Goal: Task Accomplishment & Management: Manage account settings

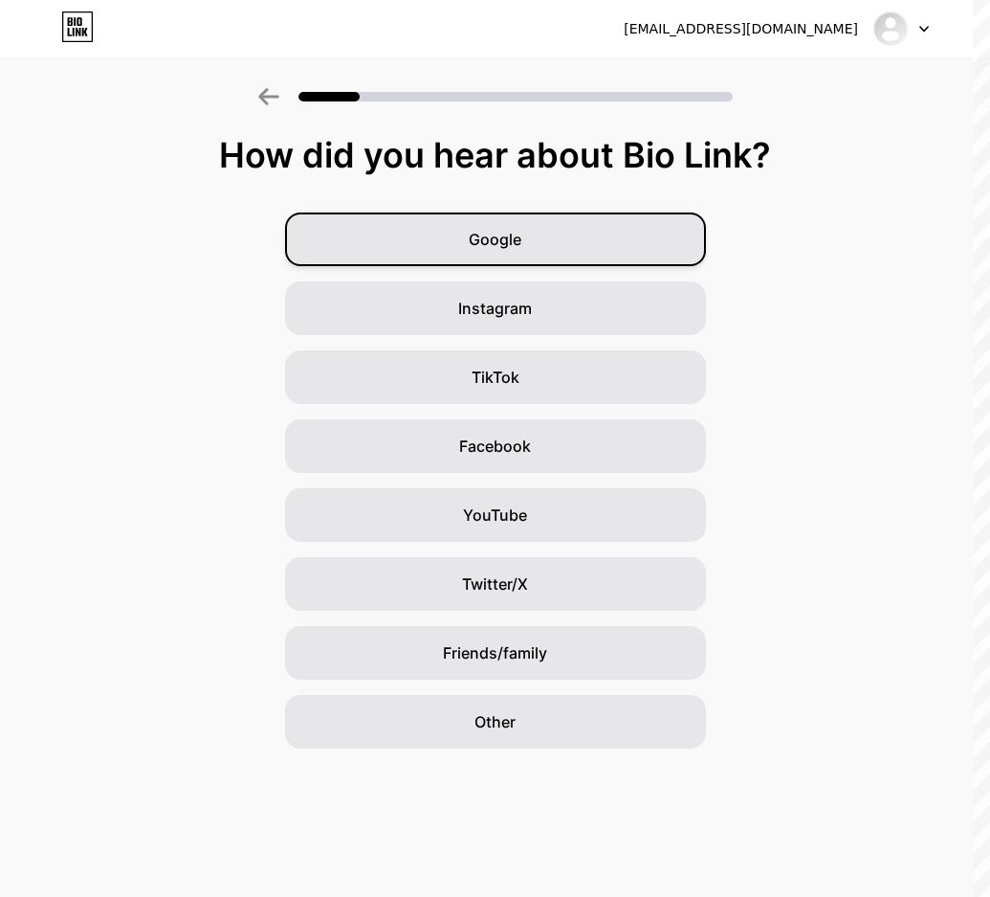
click at [512, 238] on span "Google" at bounding box center [495, 239] width 53 height 23
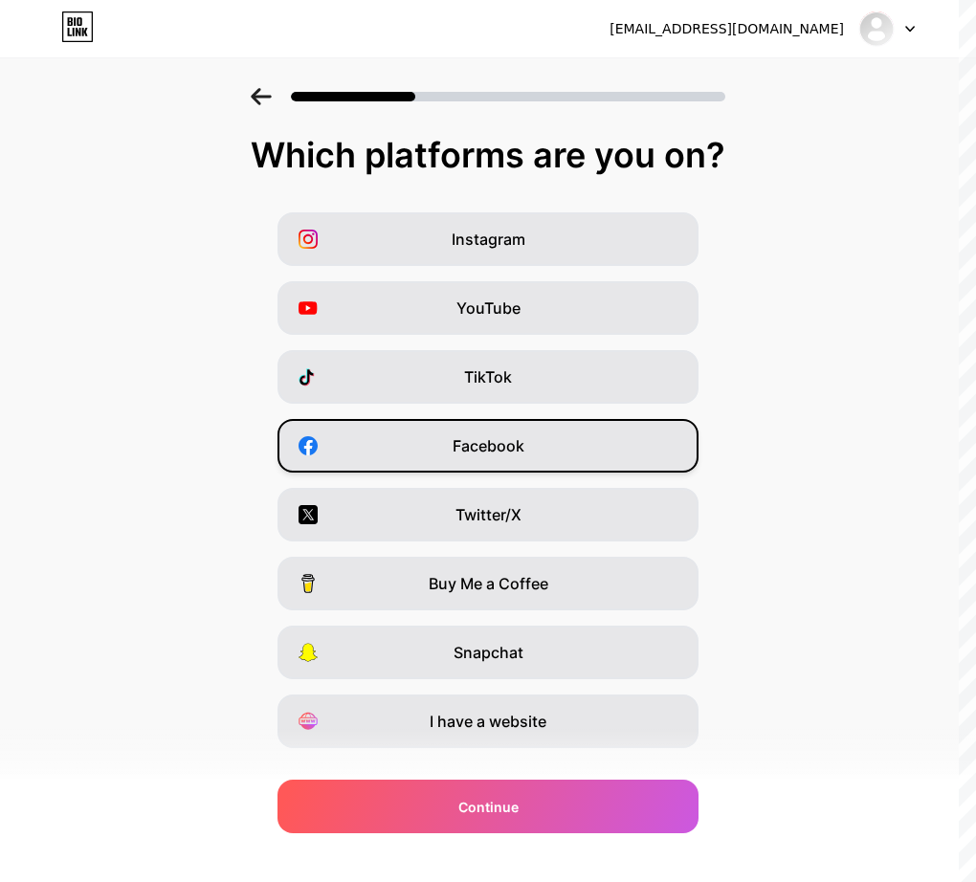
click at [615, 468] on div "Facebook" at bounding box center [488, 446] width 421 height 54
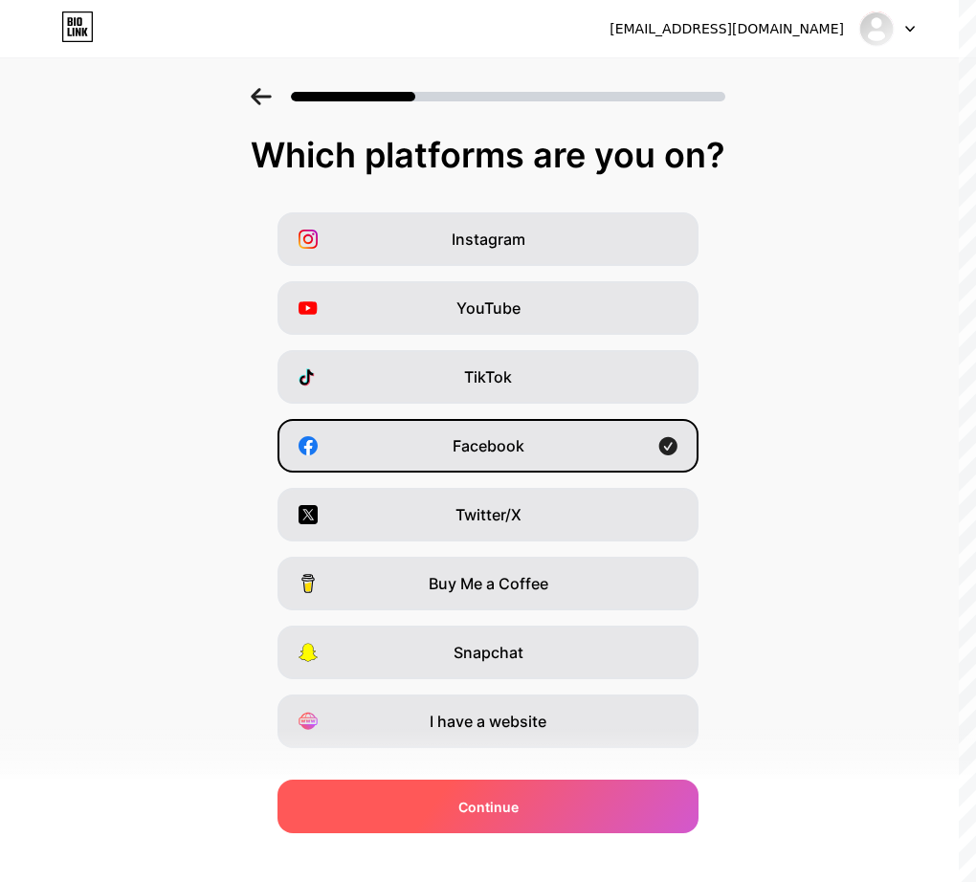
click at [486, 809] on span "Continue" at bounding box center [488, 807] width 60 height 20
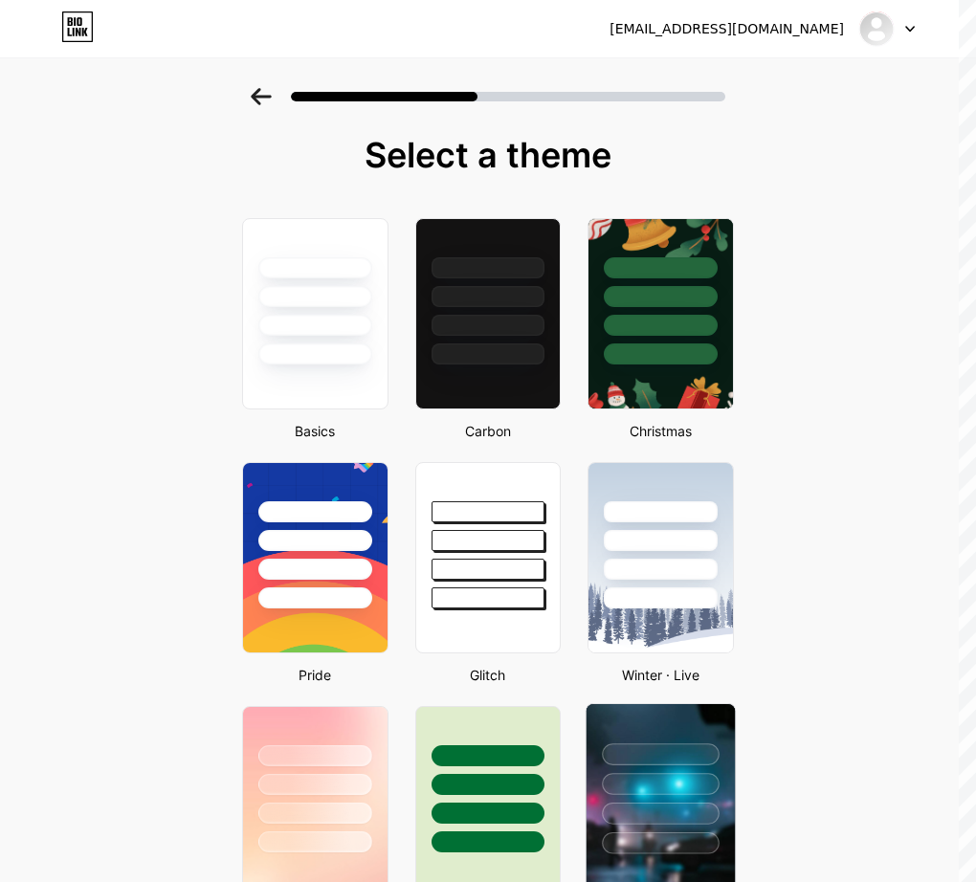
click at [628, 816] on div at bounding box center [661, 779] width 148 height 150
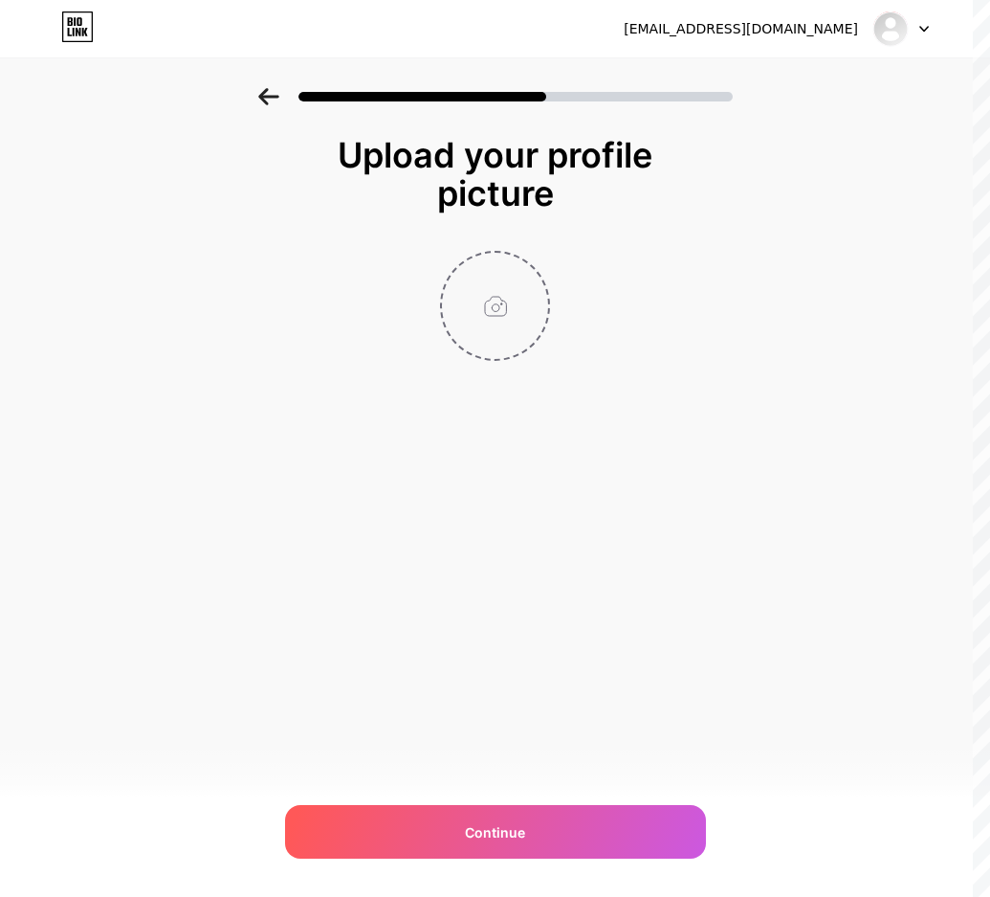
click at [508, 327] on input "file" at bounding box center [495, 306] width 106 height 106
type input "C:\fakepath\uu.jpg"
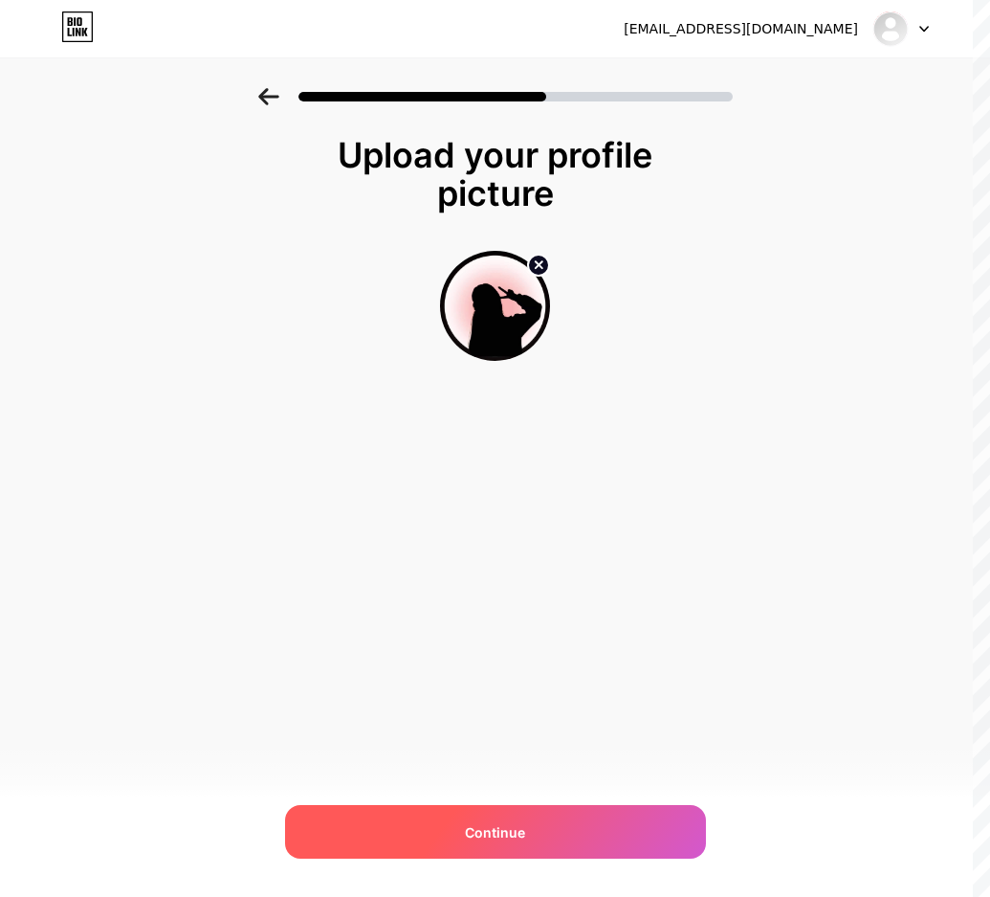
click at [490, 839] on span "Continue" at bounding box center [495, 832] width 60 height 20
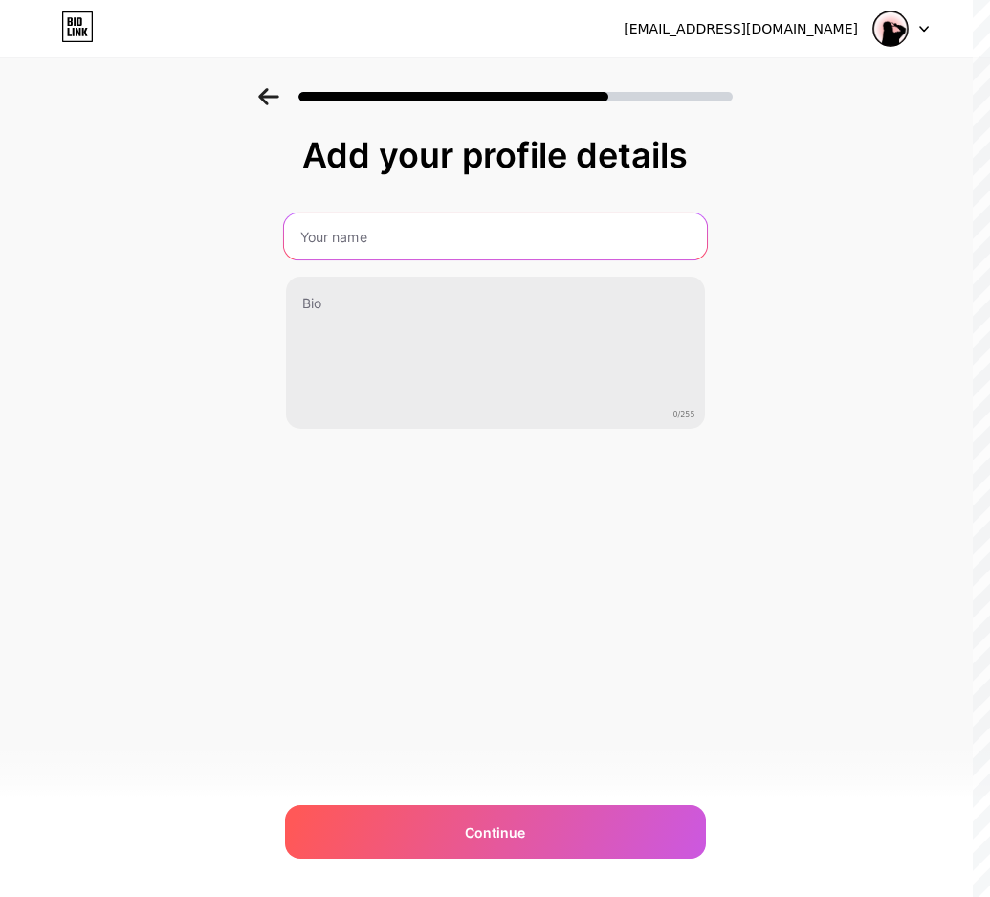
click at [450, 233] on input "text" at bounding box center [494, 236] width 423 height 46
paste input "PAITOANGKA LINK PAITOANGKA LOGIN"
click at [602, 234] on input "PAITOANGKA LINK PAITOANGKA LOGIN" at bounding box center [494, 236] width 423 height 46
paste input "LINK PAITO ANGKA LOGIN RESMI"
type input "LINK PAITO ANGKA LOGIN RESMI"
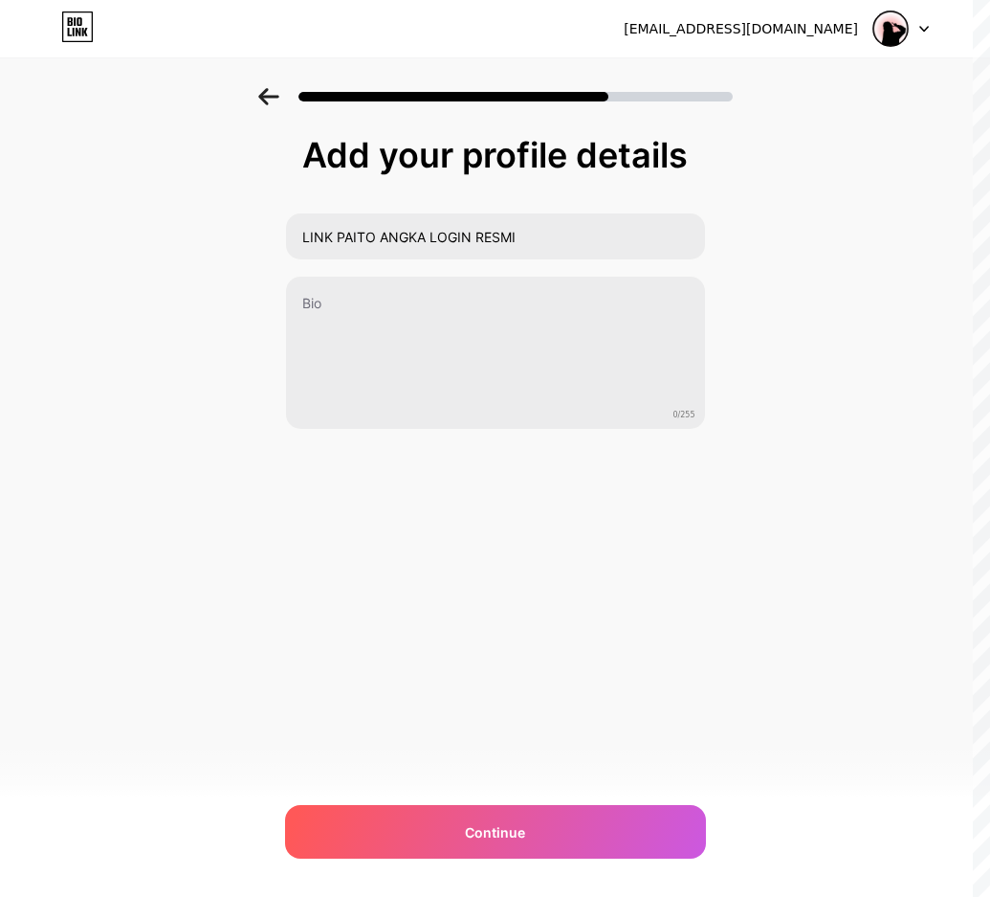
click at [809, 260] on div "Add your profile details LINK PAITO ANGKA LOGIN RESMI 0/255 Continue Error" at bounding box center [495, 306] width 990 height 437
click at [802, 195] on div "Add your profile details LINK PAITO ANGKA LOGIN RESMI 0/255 Continue Error" at bounding box center [495, 306] width 990 height 437
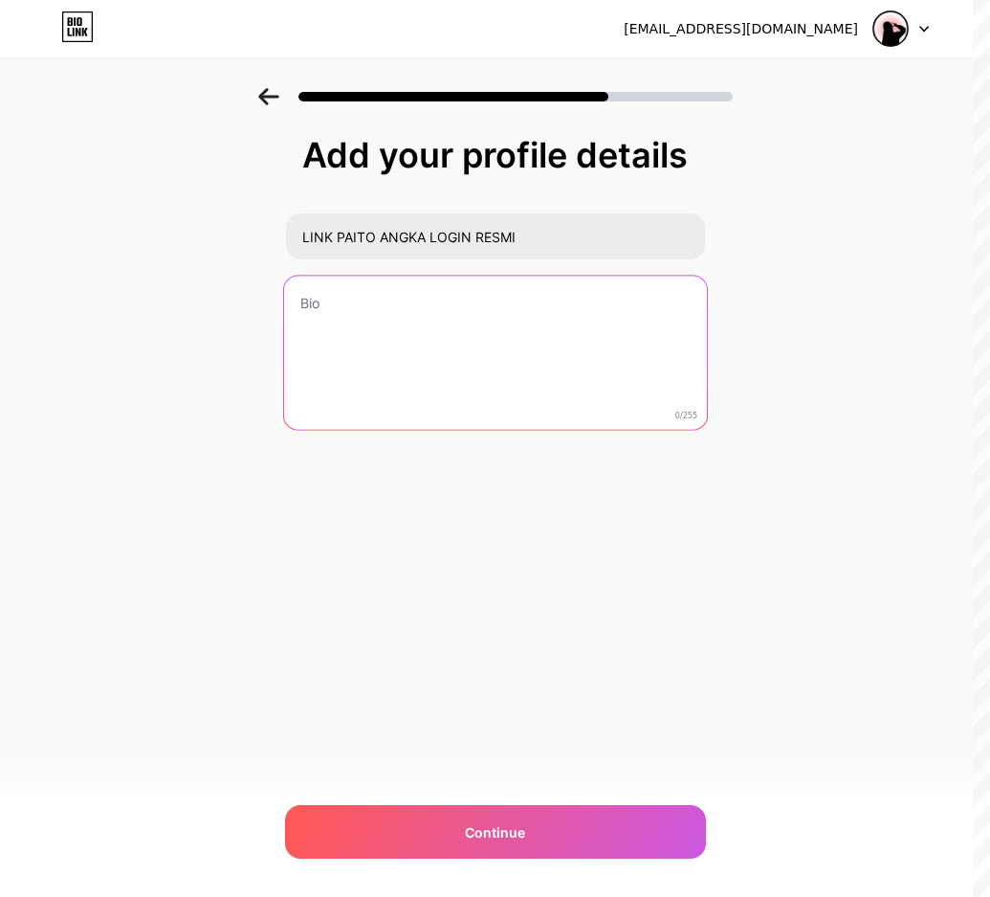
click at [461, 304] on textarea at bounding box center [494, 354] width 423 height 156
paste textarea "Tim PAITOANGKA menekankan bahwa keamanan Anda adalah prioritas utama kami. Seba…"
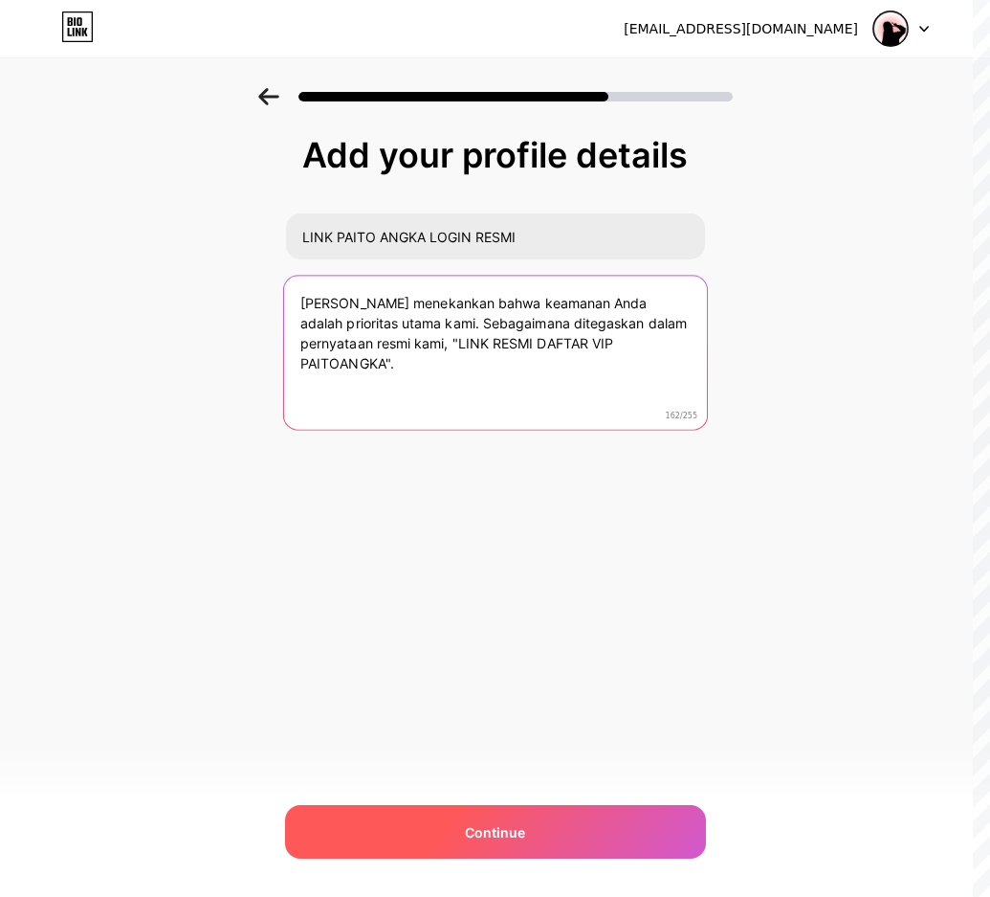
type textarea "Tim PAITOANGKA menekankan bahwa keamanan Anda adalah prioritas utama kami. Seba…"
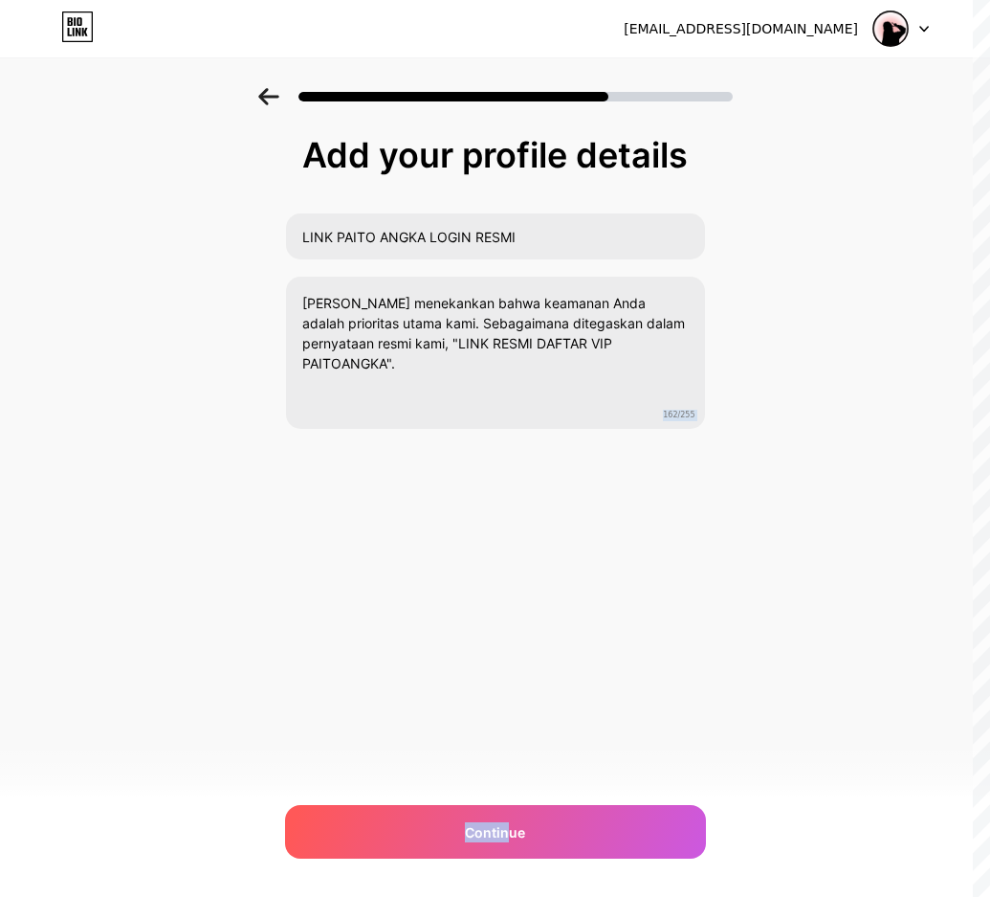
drag, startPoint x: 506, startPoint y: 819, endPoint x: 698, endPoint y: 692, distance: 229.8
click at [698, 692] on div "cs08.paitoangka@gmail.com Logout Link Copied Add your profile details LINK PAIT…" at bounding box center [495, 448] width 990 height 897
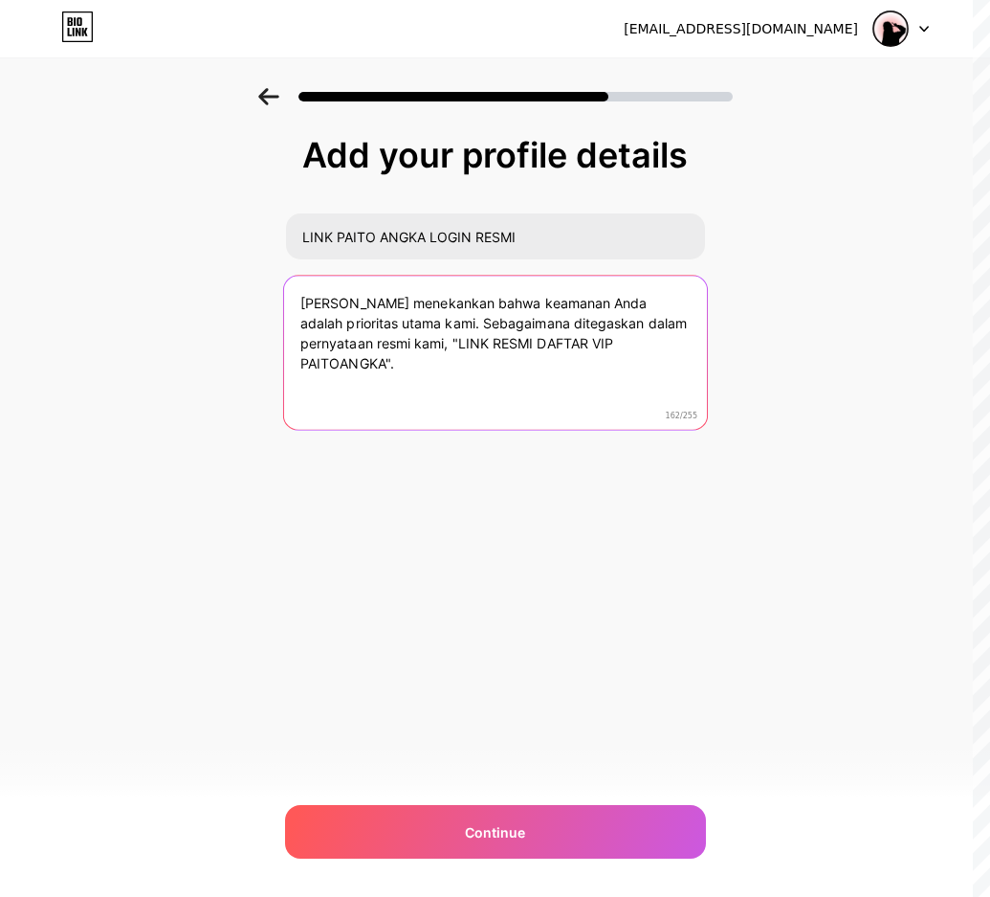
click at [471, 343] on textarea "Tim PAITOANGKA menekankan bahwa keamanan Anda adalah prioritas utama kami. Seba…" at bounding box center [494, 354] width 423 height 156
drag, startPoint x: 471, startPoint y: 343, endPoint x: 377, endPoint y: 360, distance: 95.3
click at [377, 360] on textarea "Tim PAITOANGKA menekankan bahwa keamanan Anda adalah prioritas utama kami. Seba…" at bounding box center [494, 354] width 423 height 156
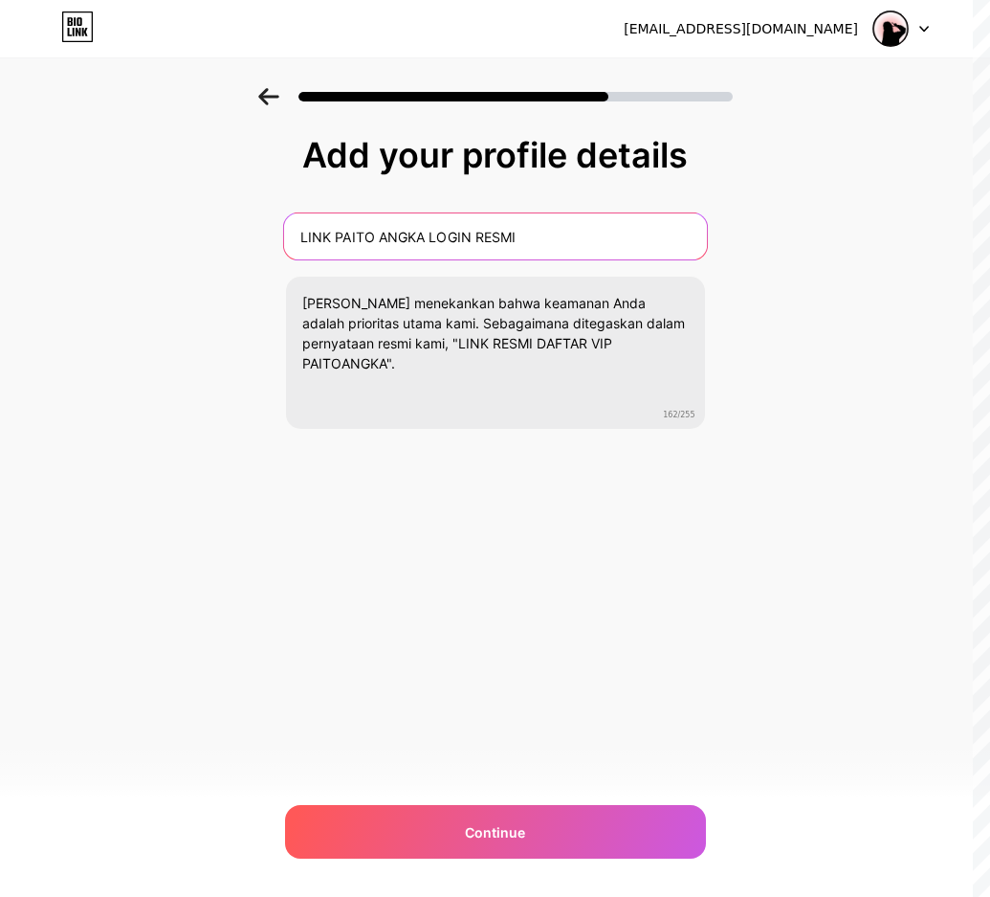
click at [552, 242] on input "LINK PAITO ANGKA LOGIN RESMI" at bounding box center [494, 236] width 423 height 46
paste input "RESMI DAFTAR VIP PAITOANGKA"
click at [498, 235] on input "LINK RESMI DAFTAR VIP PAITOANGKA" at bounding box center [494, 236] width 423 height 46
click at [497, 233] on input "LINK RESMI DAFTAR VIP PAITOANGKA" at bounding box center [494, 236] width 423 height 46
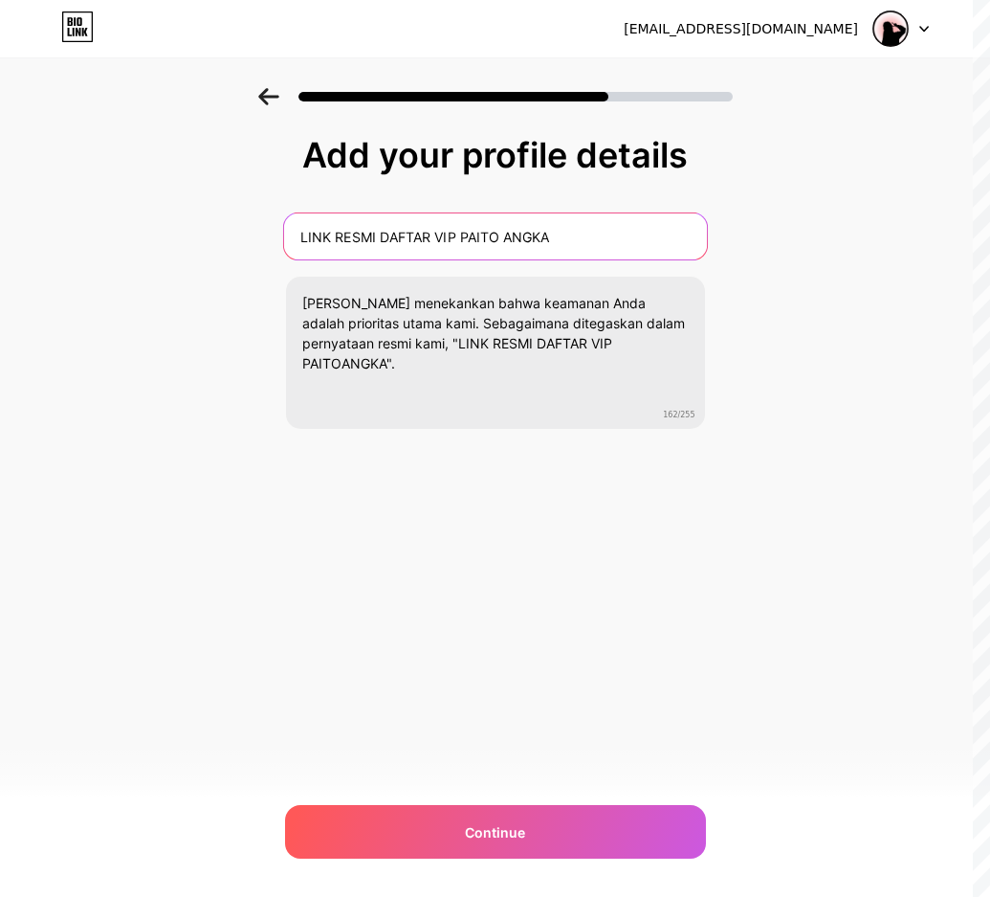
click at [300, 233] on input "LINK RESMI DAFTAR VIP PAITO ANGKA" at bounding box center [494, 236] width 423 height 46
paste input "PAITOANGKA"
type input "PAITOANGKA : LINK RESMI DAFTAR VIP PAITO ANGKA"
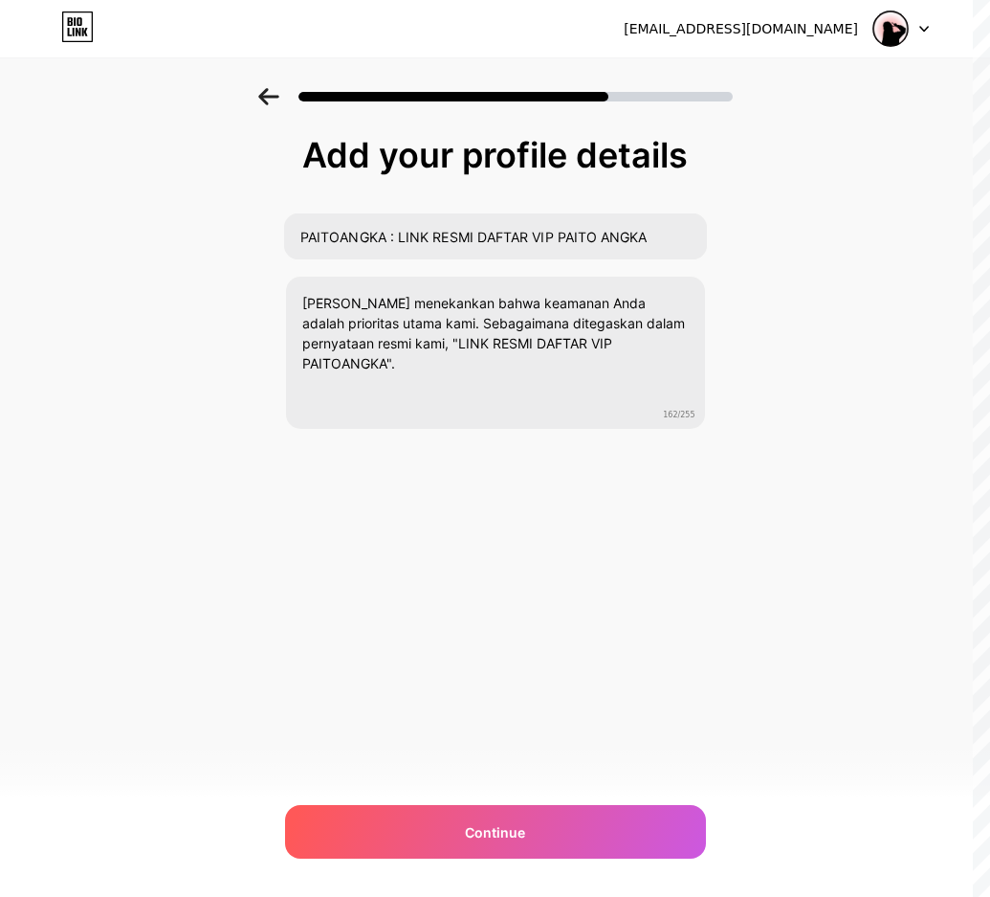
click at [430, 656] on div "cs08.paitoangka@gmail.com Logout Link Copied Add your profile details PAITOANGK…" at bounding box center [495, 448] width 990 height 897
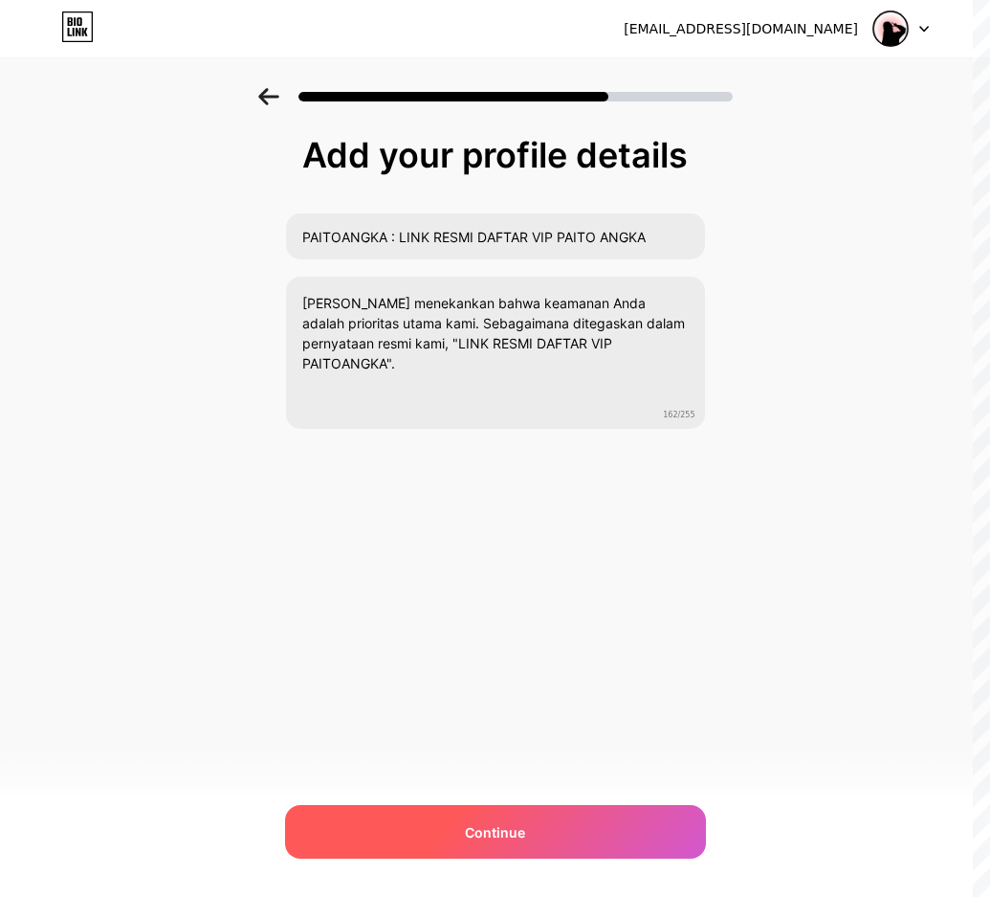
click at [487, 820] on div "Continue" at bounding box center [495, 832] width 421 height 54
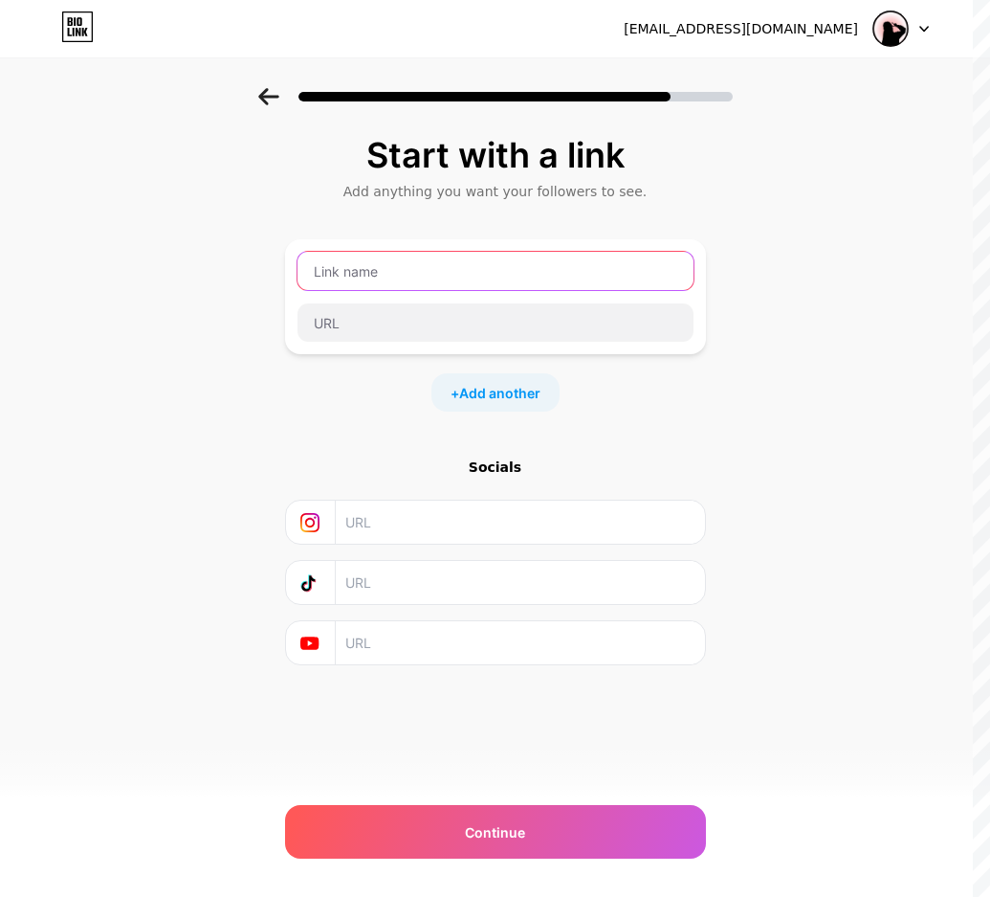
click at [545, 269] on input "text" at bounding box center [496, 271] width 396 height 38
paste input "LINK RESMI DAFTAR VIP PAITOANGKA"
type input "LINK RESMI DAFTAR VIP PAITOANGKA"
click at [464, 342] on div at bounding box center [496, 322] width 398 height 40
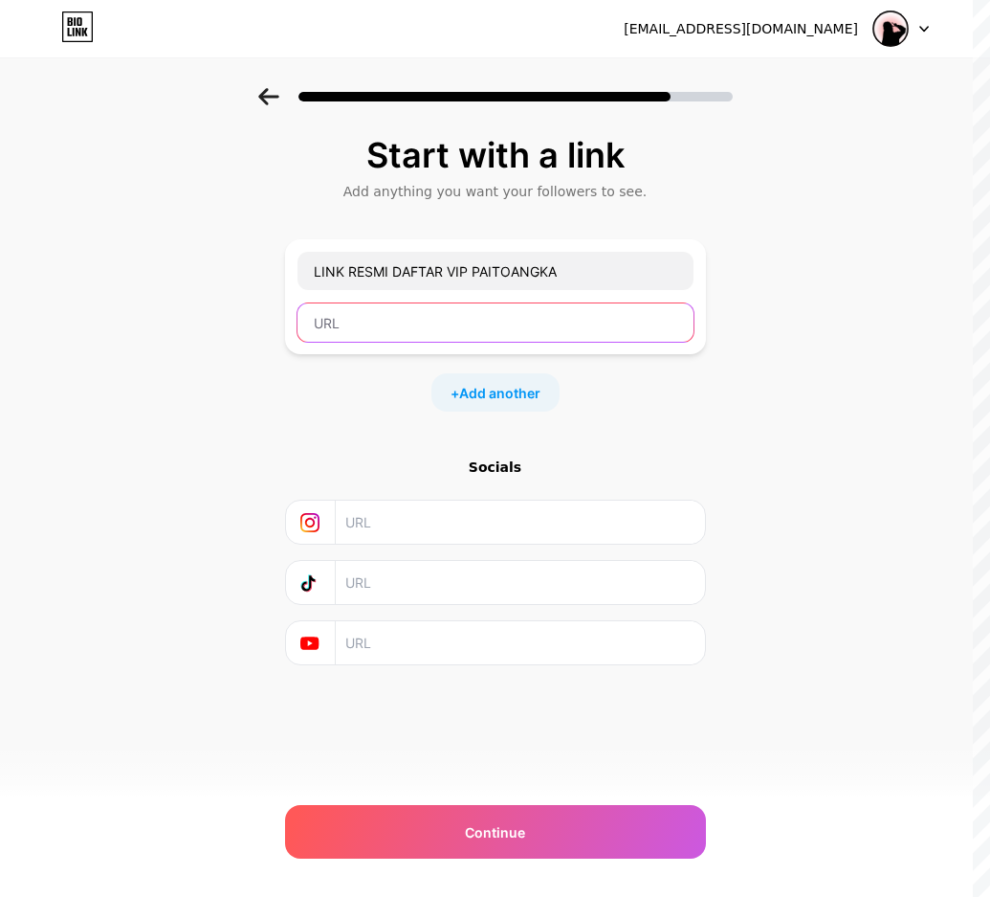
click at [464, 329] on input "text" at bounding box center [496, 322] width 396 height 38
paste input "https://urlfree.cc/linkpaitowarna"
type input "https://urlfree.cc/linkpaitowarna"
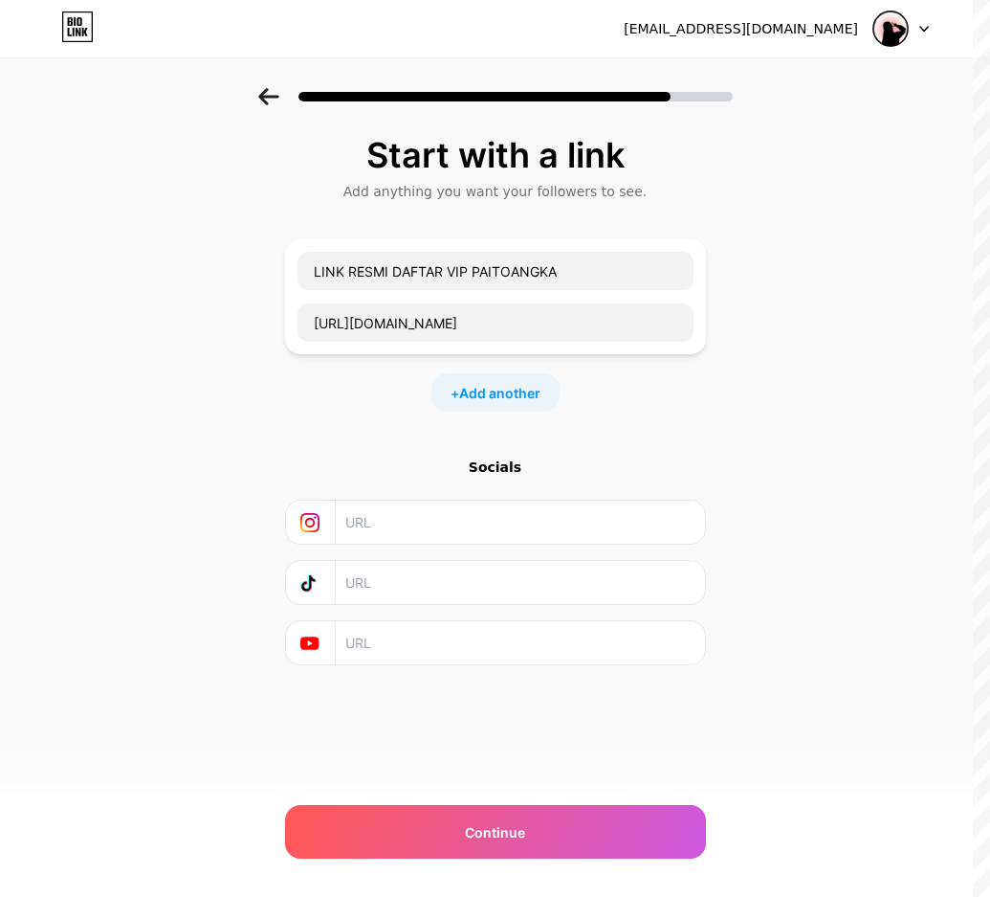
click at [461, 531] on input "text" at bounding box center [518, 521] width 347 height 43
click at [409, 642] on input "text" at bounding box center [518, 642] width 347 height 43
paste input "https://www.youtube.com/@PaitoangkaOfficial"
type input "https://www.youtube.com/@PaitoangkaOfficial"
click at [796, 522] on div "Start with a link Add anything you want your followers to see. LINK RESMI DAFTA…" at bounding box center [495, 424] width 990 height 673
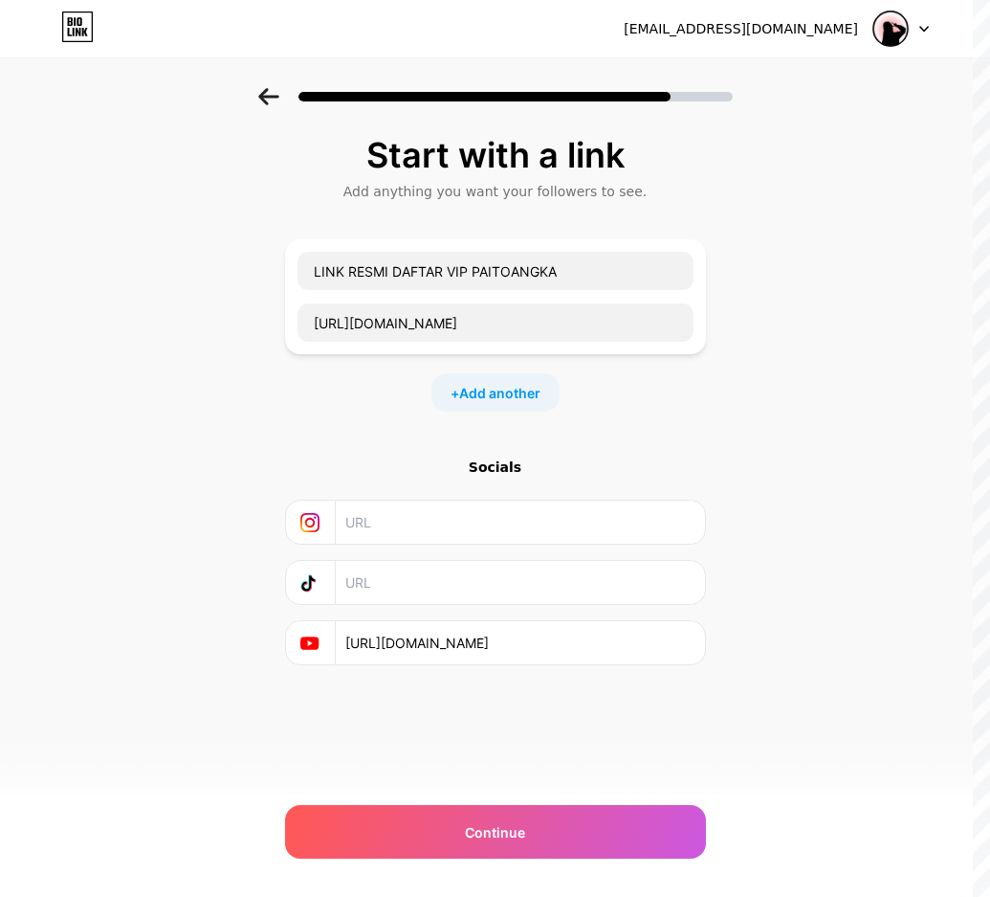
click at [403, 591] on input "text" at bounding box center [518, 582] width 347 height 43
paste input "https://www.tiktok.com/@paitoangka"
click at [541, 582] on input "https://www.tiktok.com/@paitoangka" at bounding box center [518, 582] width 347 height 43
click at [540, 583] on input "https://www.tiktok.com/@paitoangka" at bounding box center [518, 582] width 347 height 43
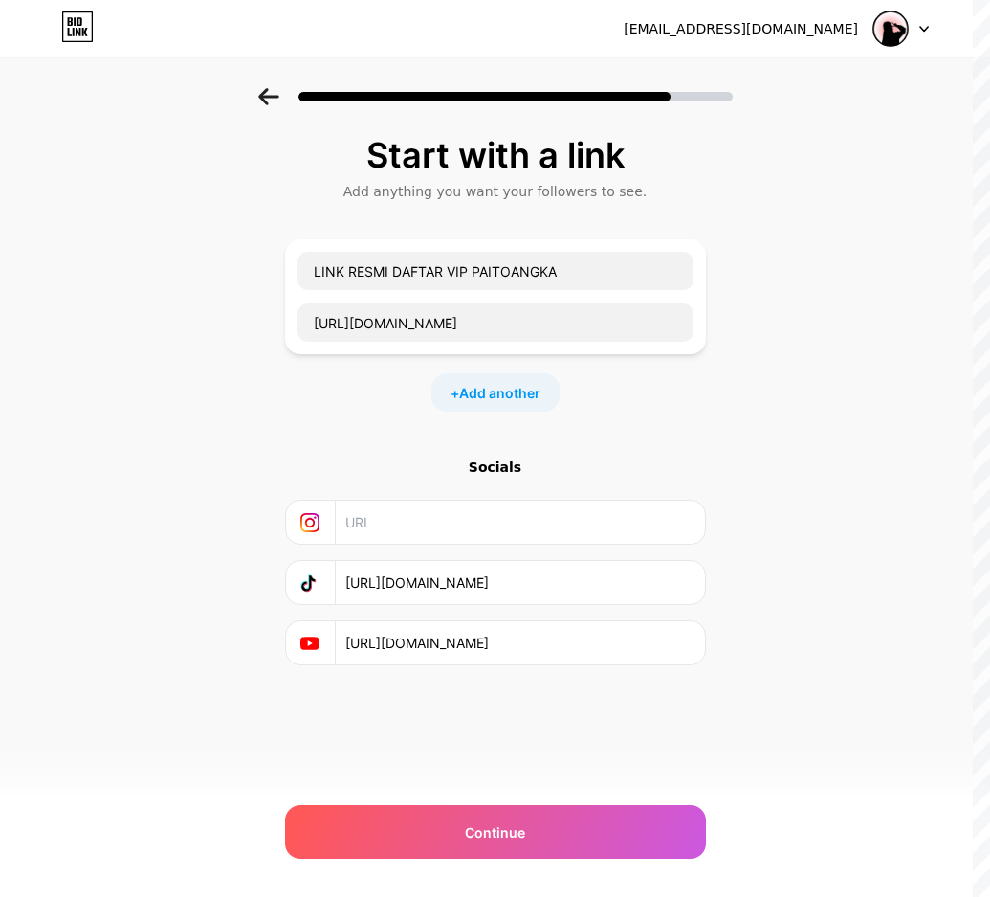
paste input "resminy"
type input "https://www.tiktok.com/@resminya"
click at [801, 600] on div "Start with a link Add anything you want your followers to see. LINK RESMI DAFTA…" at bounding box center [495, 424] width 990 height 673
click at [475, 474] on div "Socials" at bounding box center [495, 466] width 421 height 19
click at [496, 397] on span "Add another" at bounding box center [499, 393] width 81 height 20
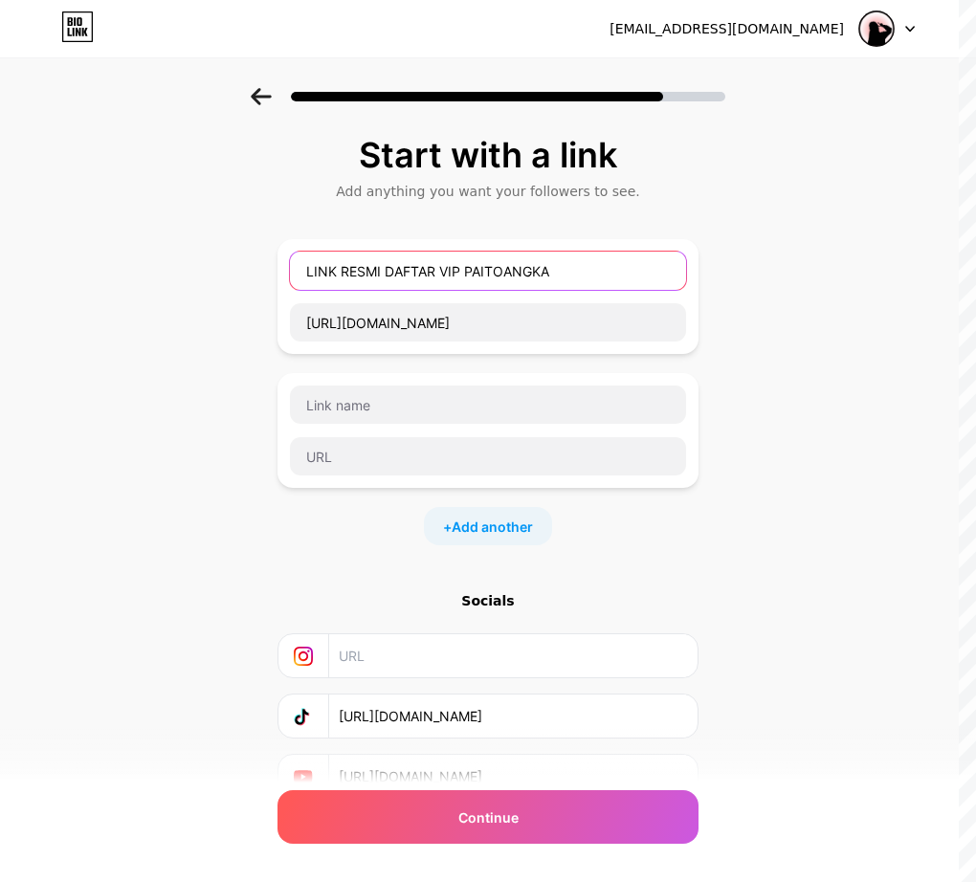
click at [415, 267] on input "LINK RESMI DAFTAR VIP PAITOANGKA" at bounding box center [488, 271] width 396 height 38
click at [412, 269] on input "LINK RESMI DAFTAR VIP PAITOANGKA" at bounding box center [488, 271] width 396 height 38
drag, startPoint x: 412, startPoint y: 269, endPoint x: 447, endPoint y: 270, distance: 34.5
click at [447, 270] on input "LINK RESMI DAFTAR VIP PAITOANGKA" at bounding box center [488, 271] width 396 height 38
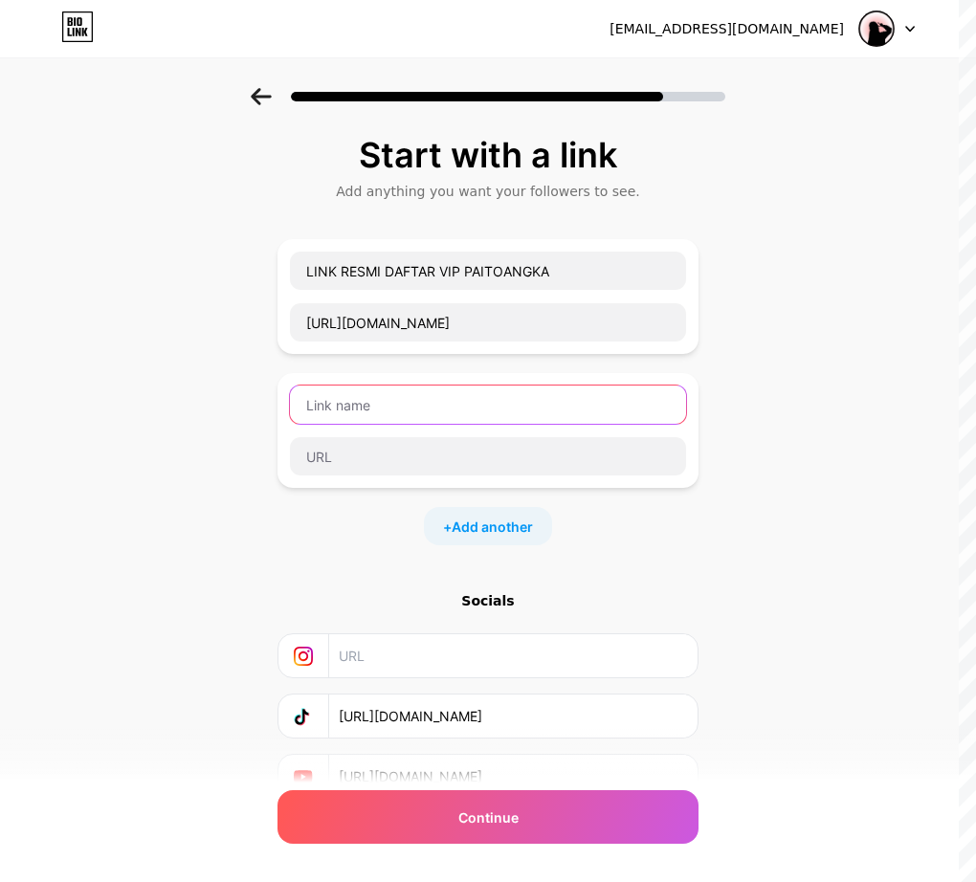
click at [398, 397] on input "text" at bounding box center [488, 405] width 396 height 38
paste input "DAFTAR VIP"
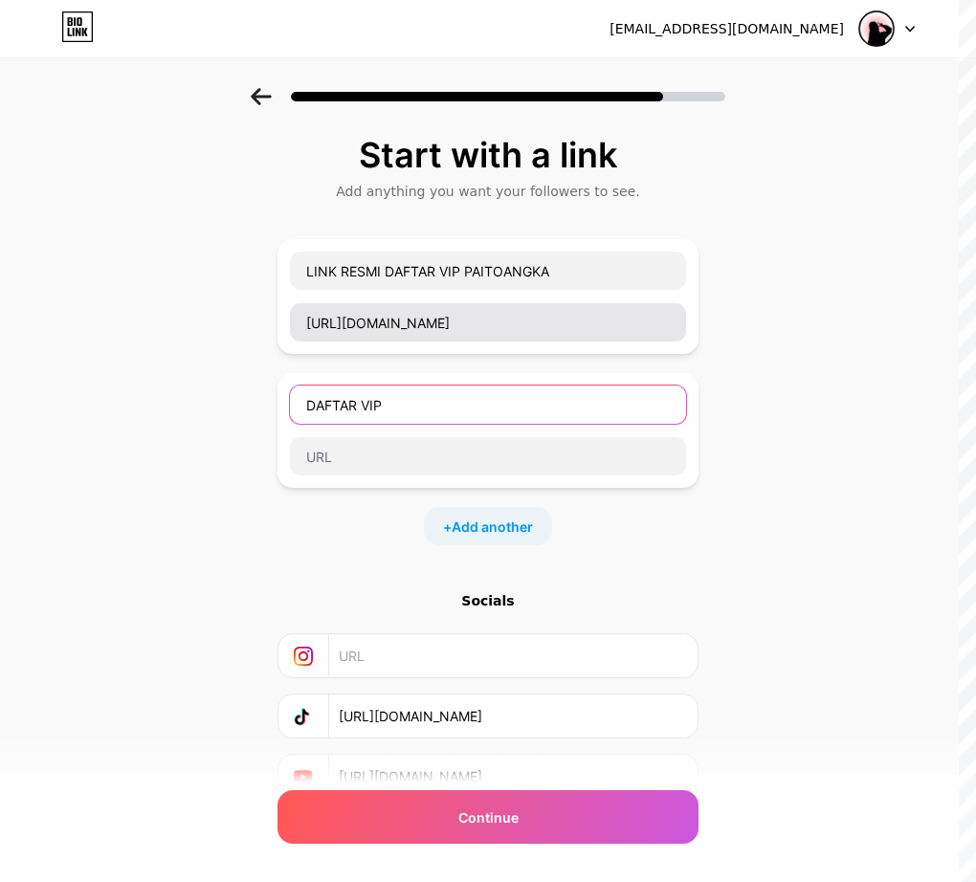
type input "DAFTAR VIP"
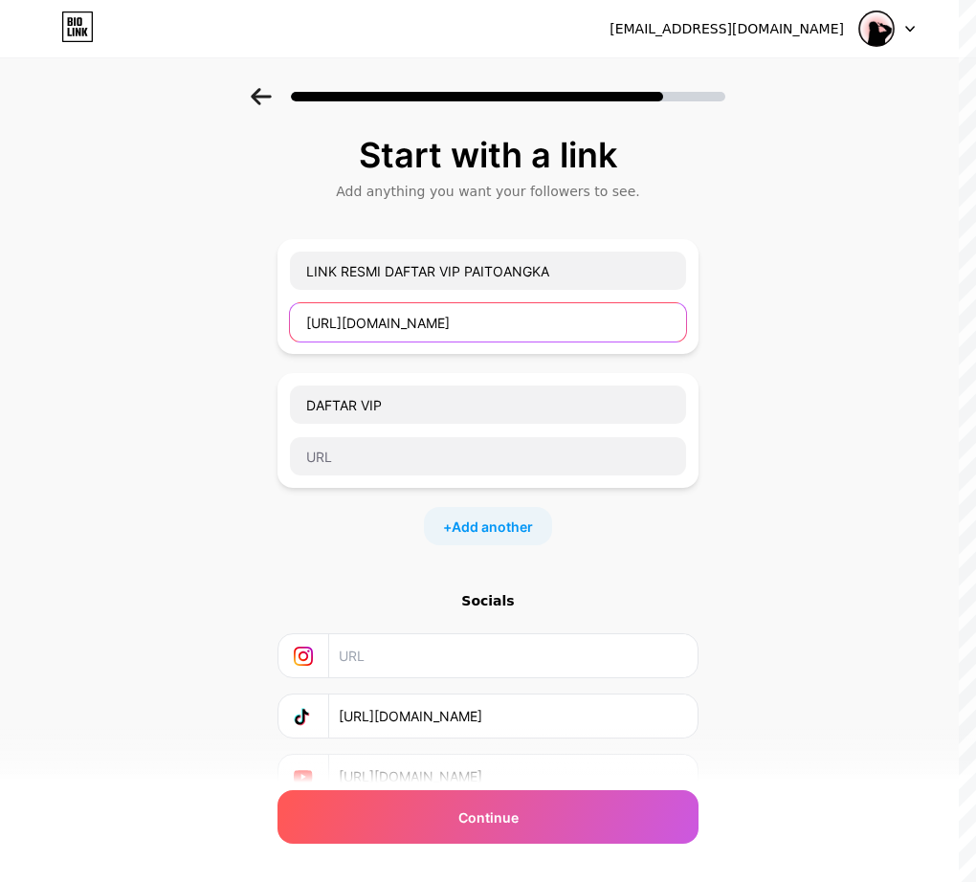
click at [544, 314] on input "https://urlfree.cc/linkpaitowarna" at bounding box center [488, 322] width 396 height 38
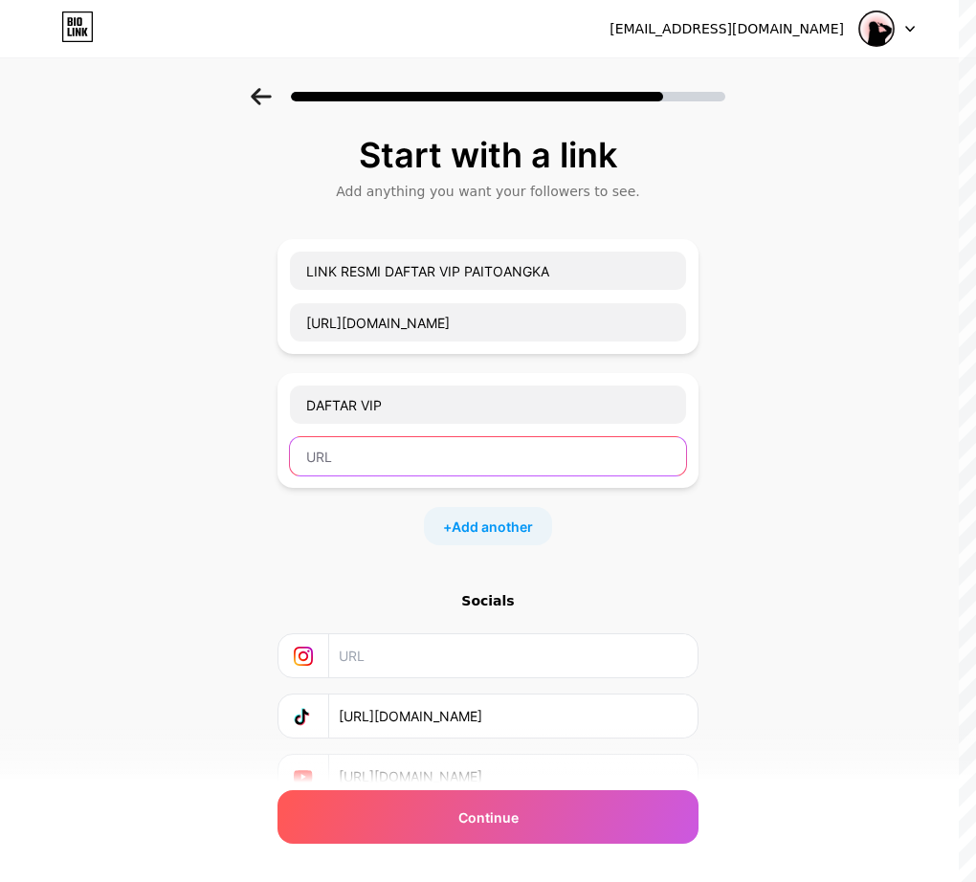
click at [398, 445] on input "text" at bounding box center [488, 456] width 396 height 38
paste input "https://urlfree.cc/linkpaitowarna"
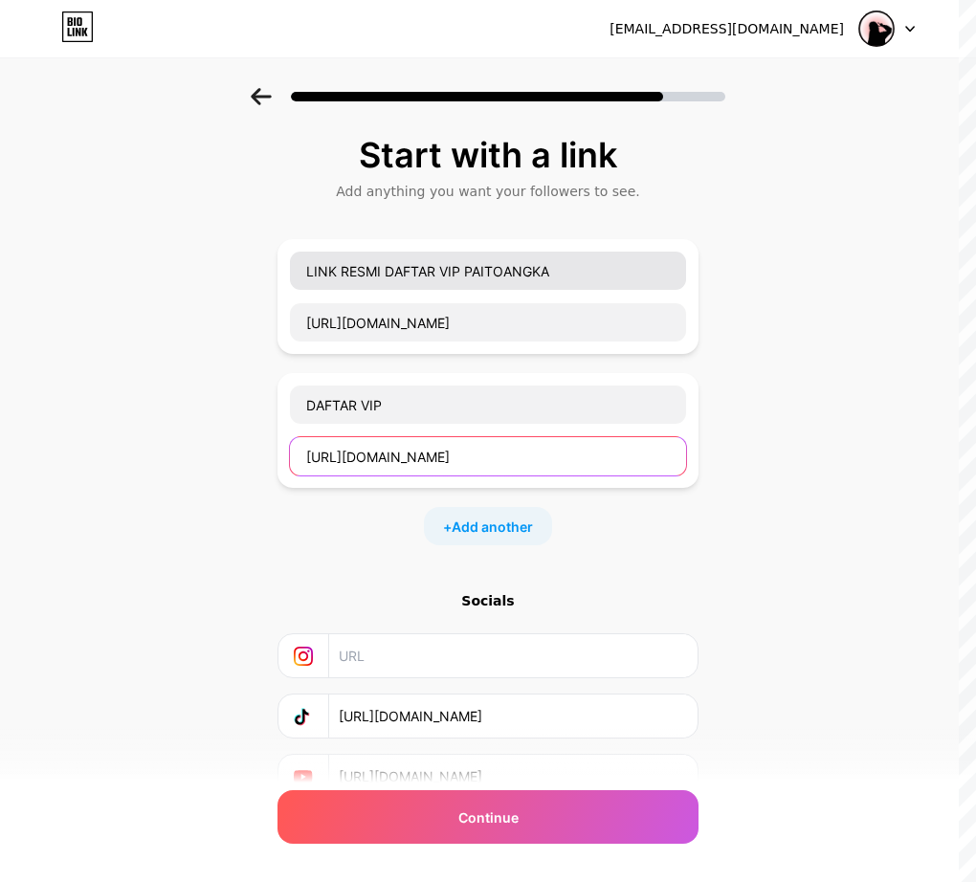
type input "https://urlfree.cc/linkpaitowarna"
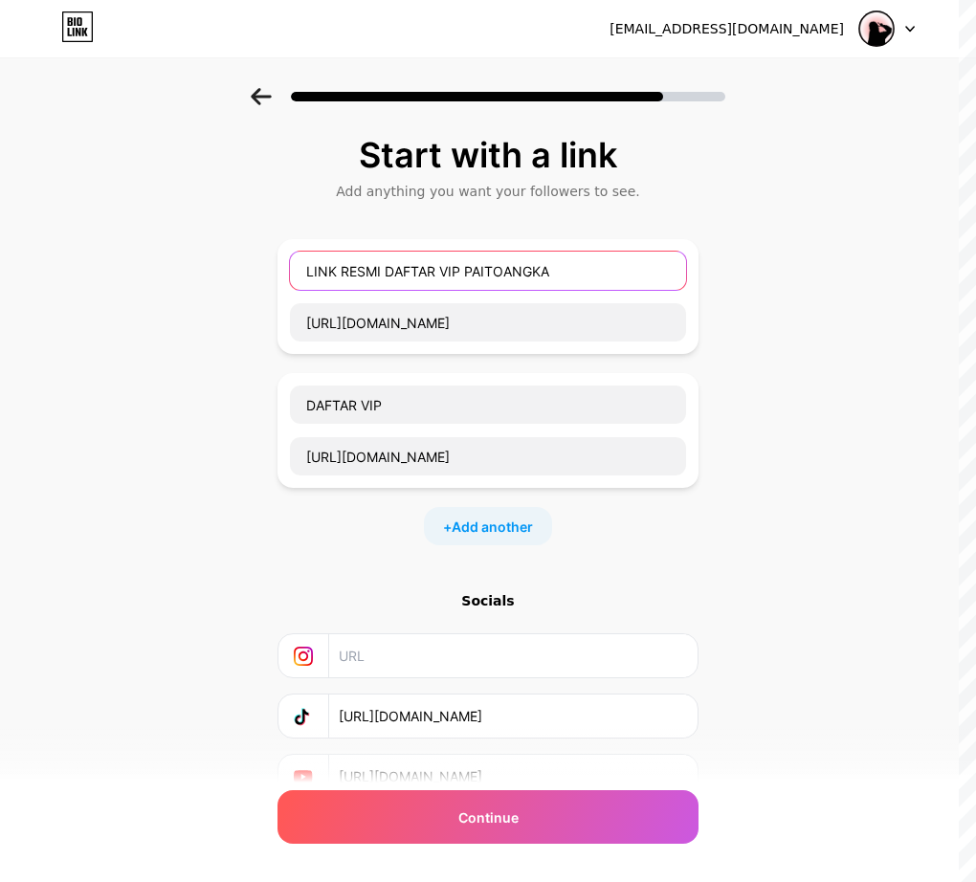
click at [415, 268] on input "LINK RESMI DAFTAR VIP PAITOANGKA" at bounding box center [488, 271] width 396 height 38
drag, startPoint x: 415, startPoint y: 268, endPoint x: 446, endPoint y: 271, distance: 30.8
click at [446, 271] on input "LINK RESMI DAFTAR VIP PAITOANGKA" at bounding box center [488, 271] width 396 height 38
type input "LINK RESMI PAITOANGKA"
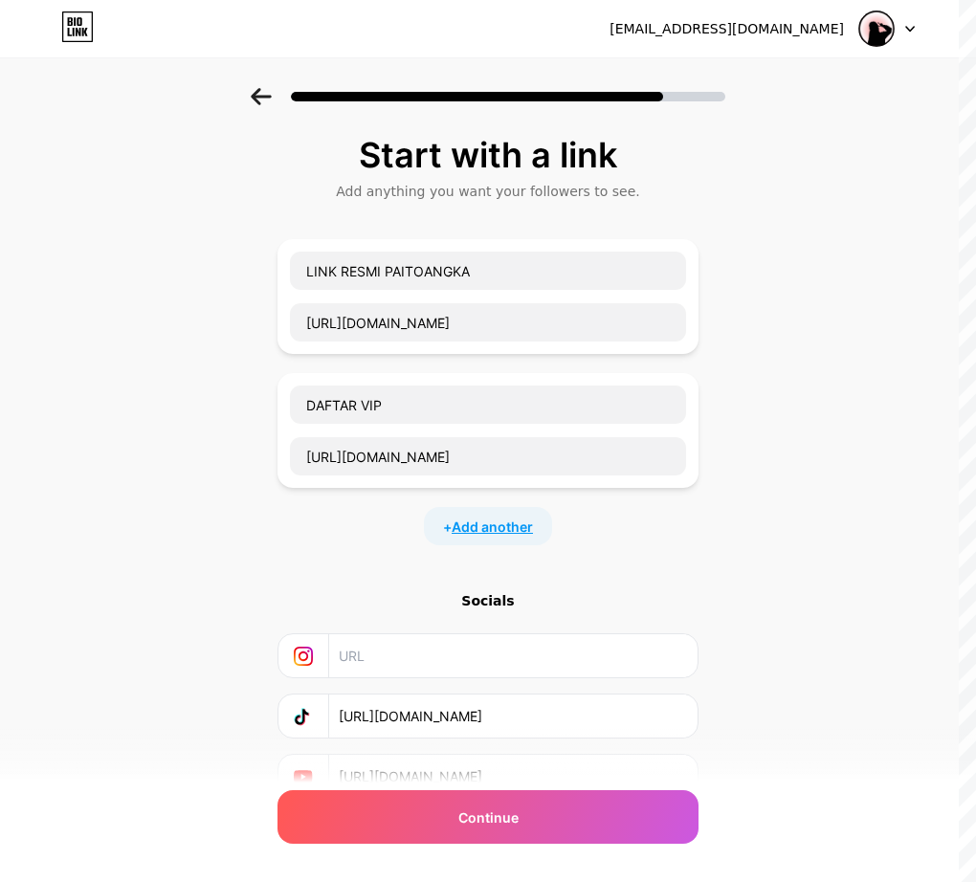
click at [509, 520] on span "Add another" at bounding box center [492, 527] width 81 height 20
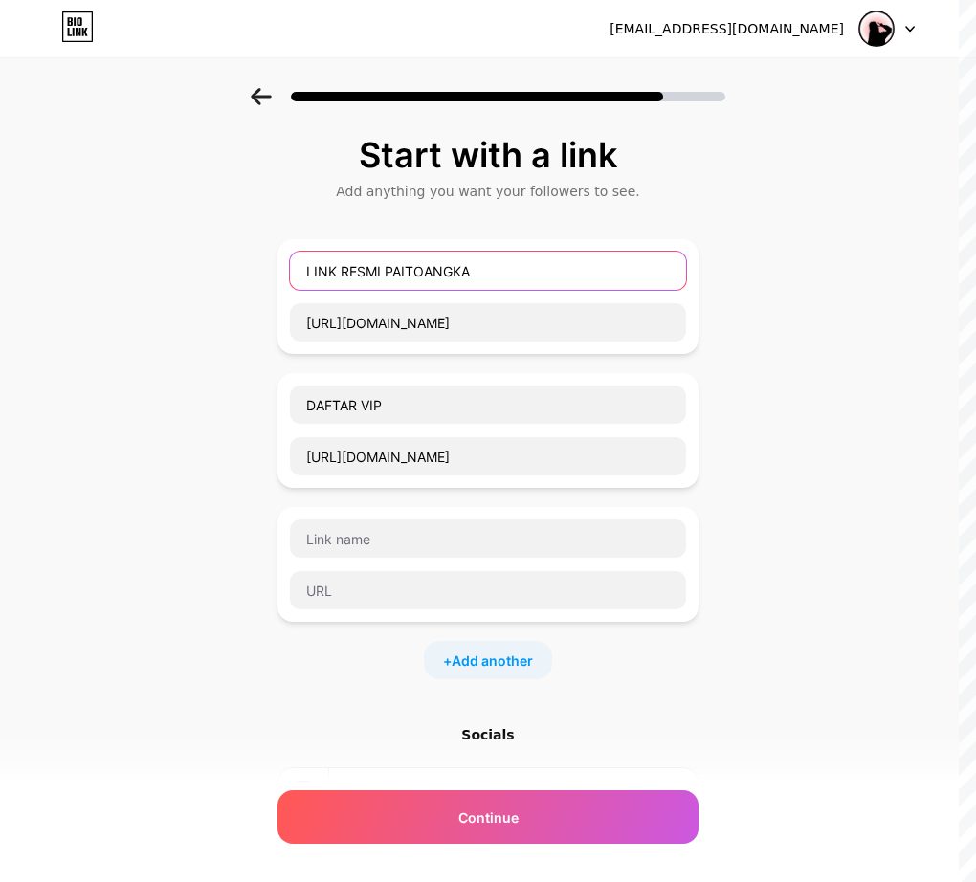
click at [423, 263] on input "LINK RESMI PAITOANGKA" at bounding box center [488, 271] width 396 height 38
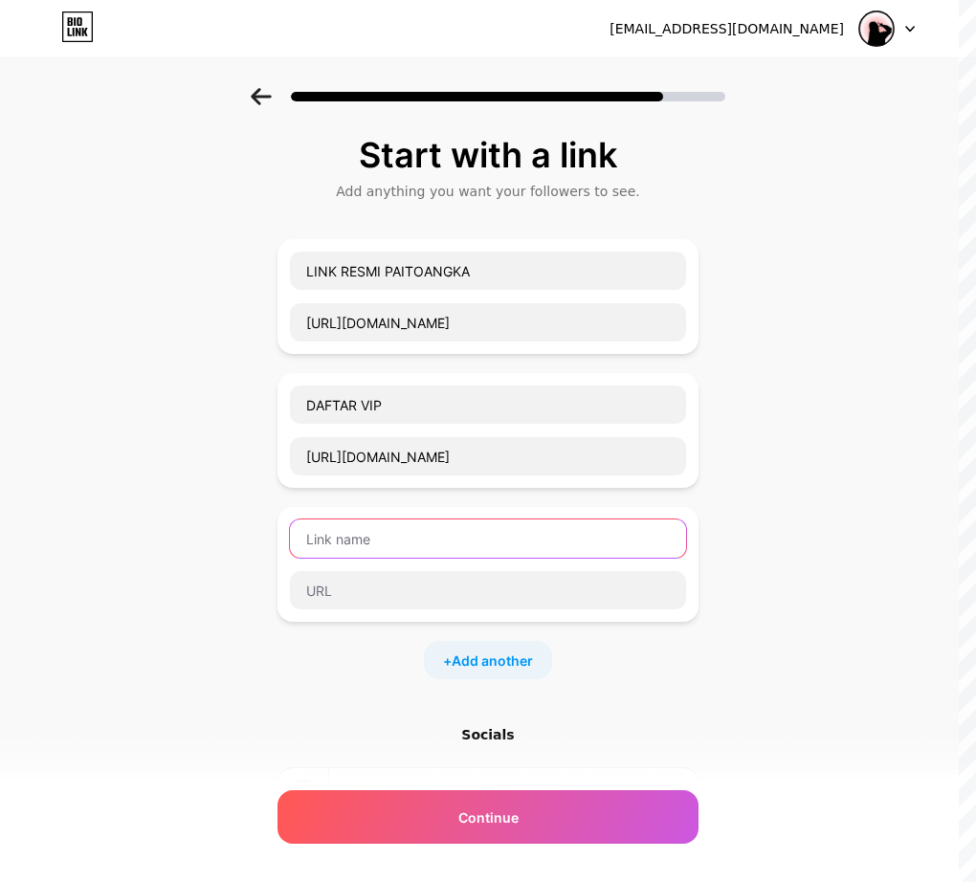
click at [391, 544] on input "text" at bounding box center [488, 539] width 396 height 38
paste input "PAITOANGKA"
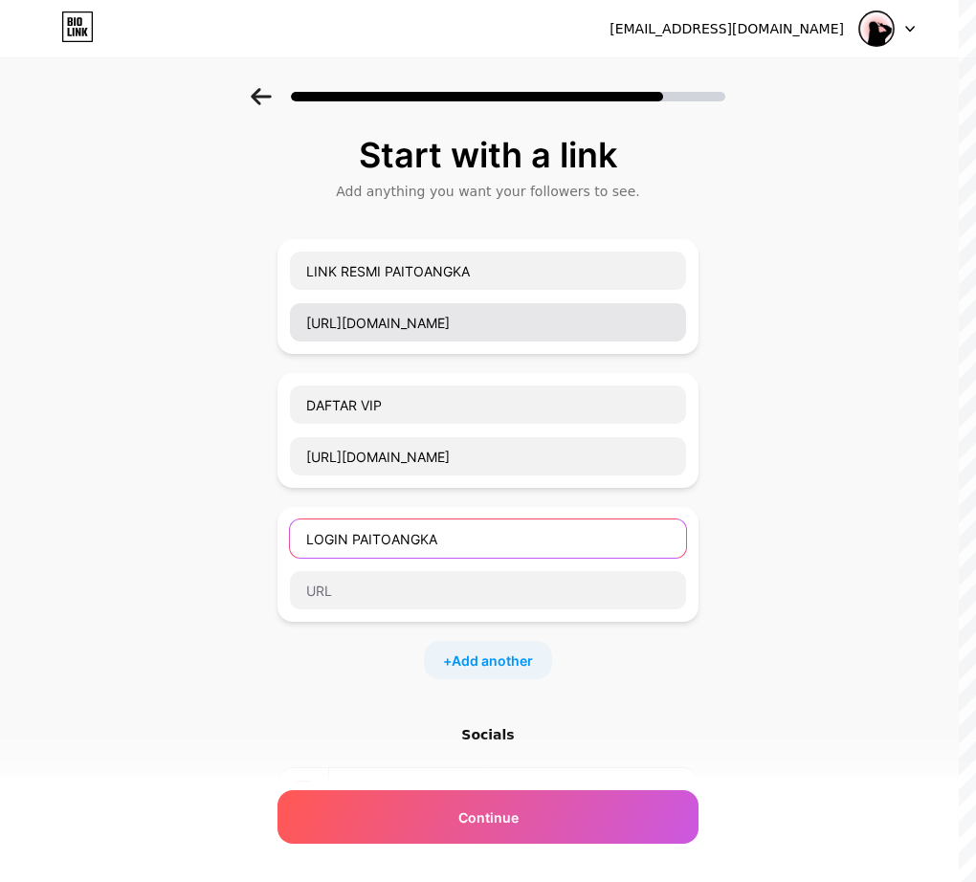
type input "LOGIN PAITOANGKA"
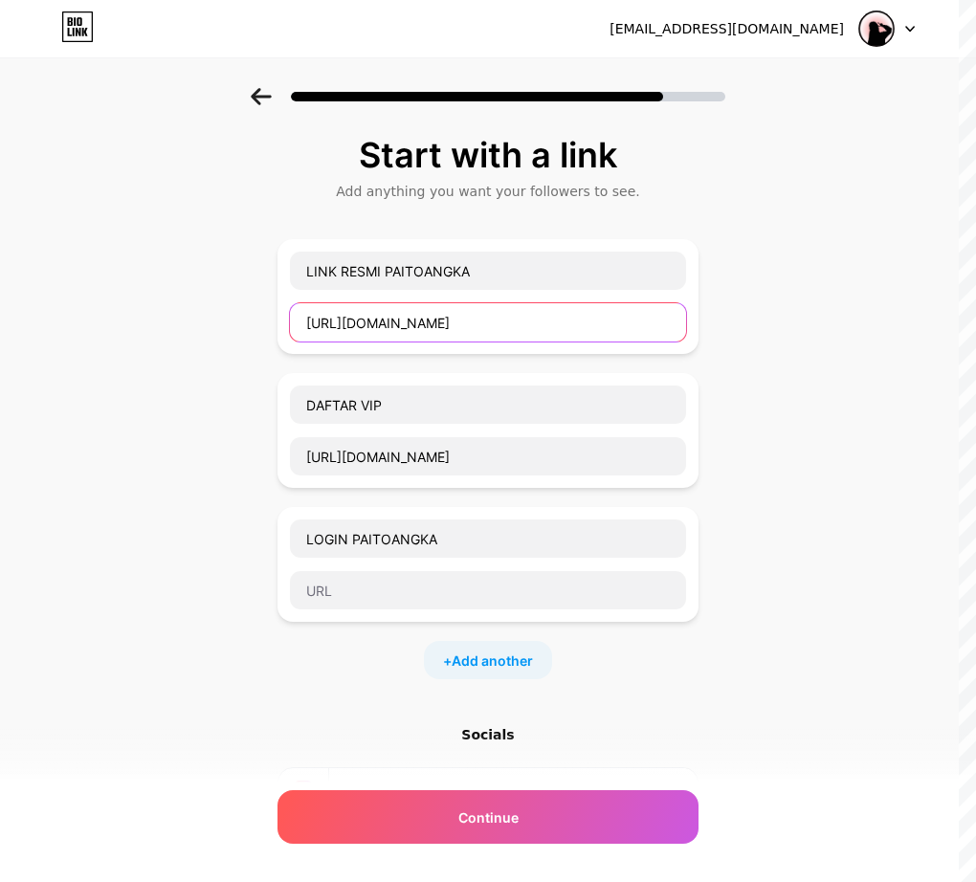
click at [520, 325] on input "https://urlfree.cc/linkpaitowarna" at bounding box center [488, 322] width 396 height 38
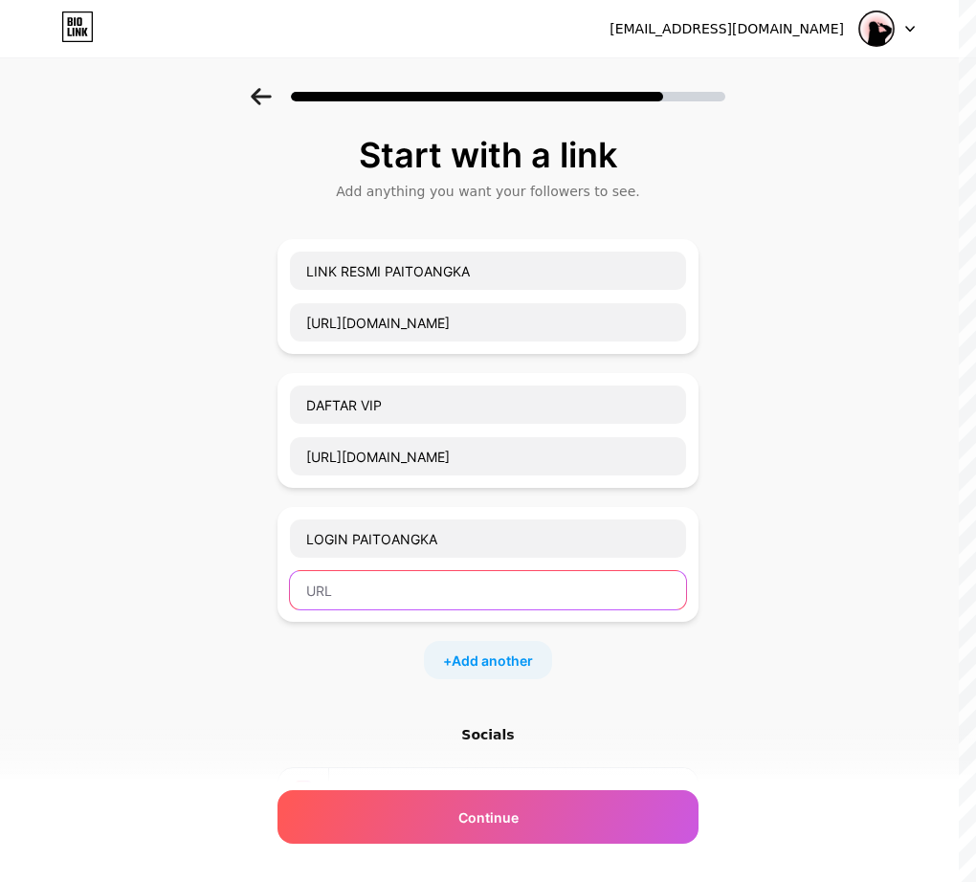
click at [428, 601] on input "text" at bounding box center [488, 590] width 396 height 38
paste input "https://urlfree.cc/linkpaitowarna"
type input "https://urlfree.cc/linkpaitowarna"
click at [645, 707] on div "Start with a link Add anything you want your followers to see. LINK RESMI PAITO…" at bounding box center [488, 534] width 421 height 797
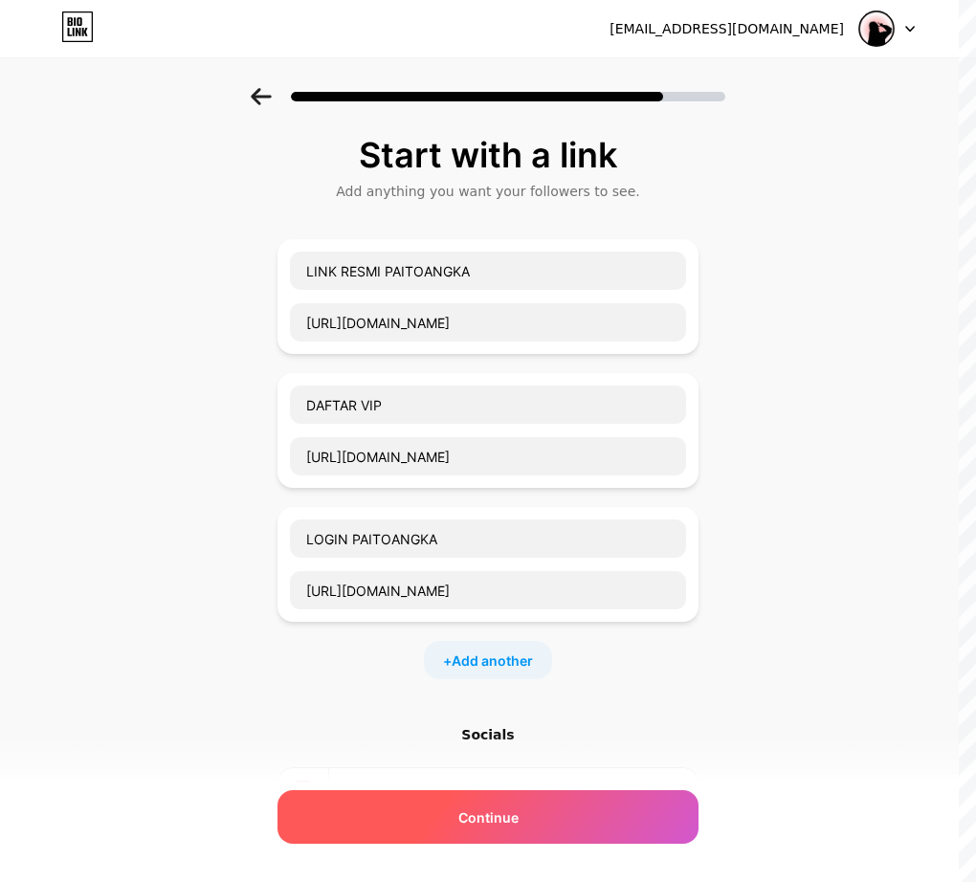
click at [477, 803] on div "Continue" at bounding box center [488, 817] width 421 height 54
click at [493, 819] on span "Continue" at bounding box center [488, 818] width 60 height 20
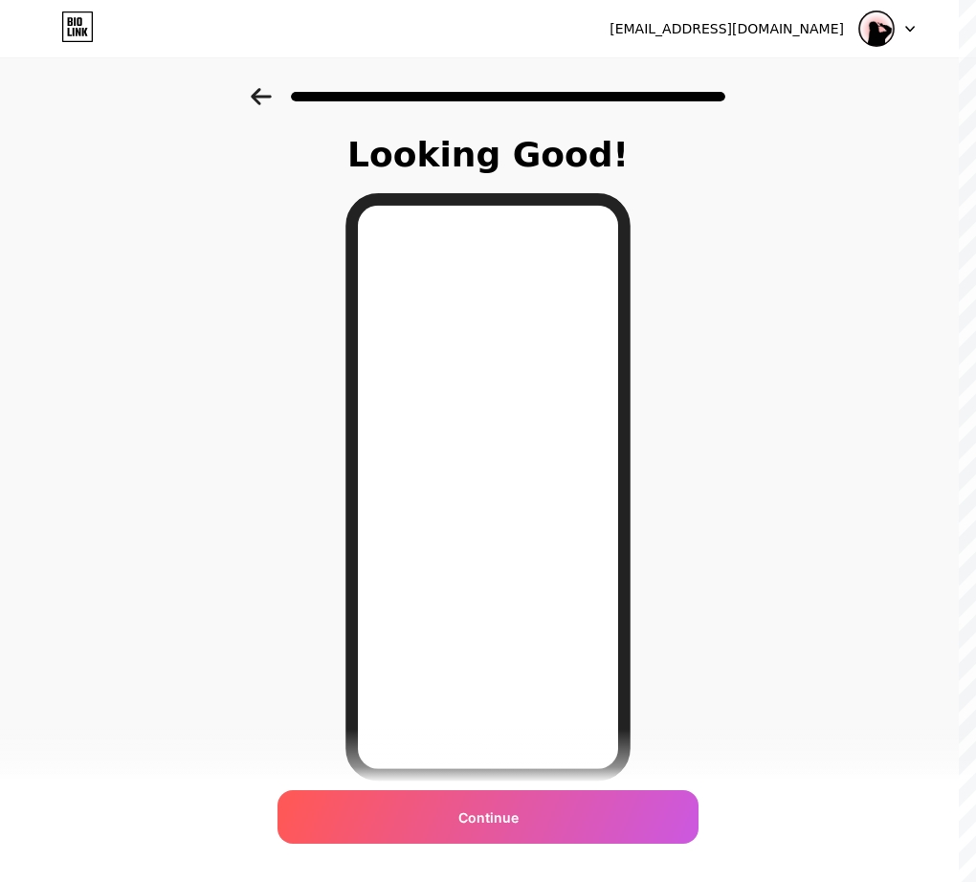
scroll to position [79, 0]
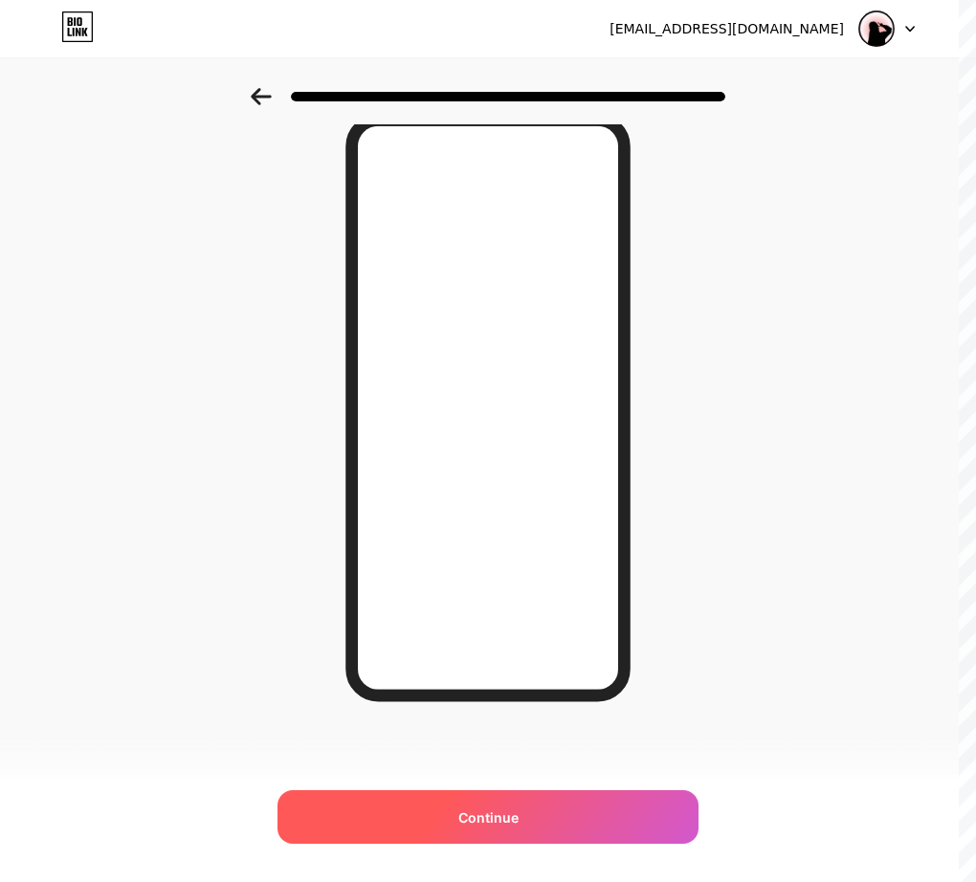
click at [507, 804] on div "Continue" at bounding box center [488, 817] width 421 height 54
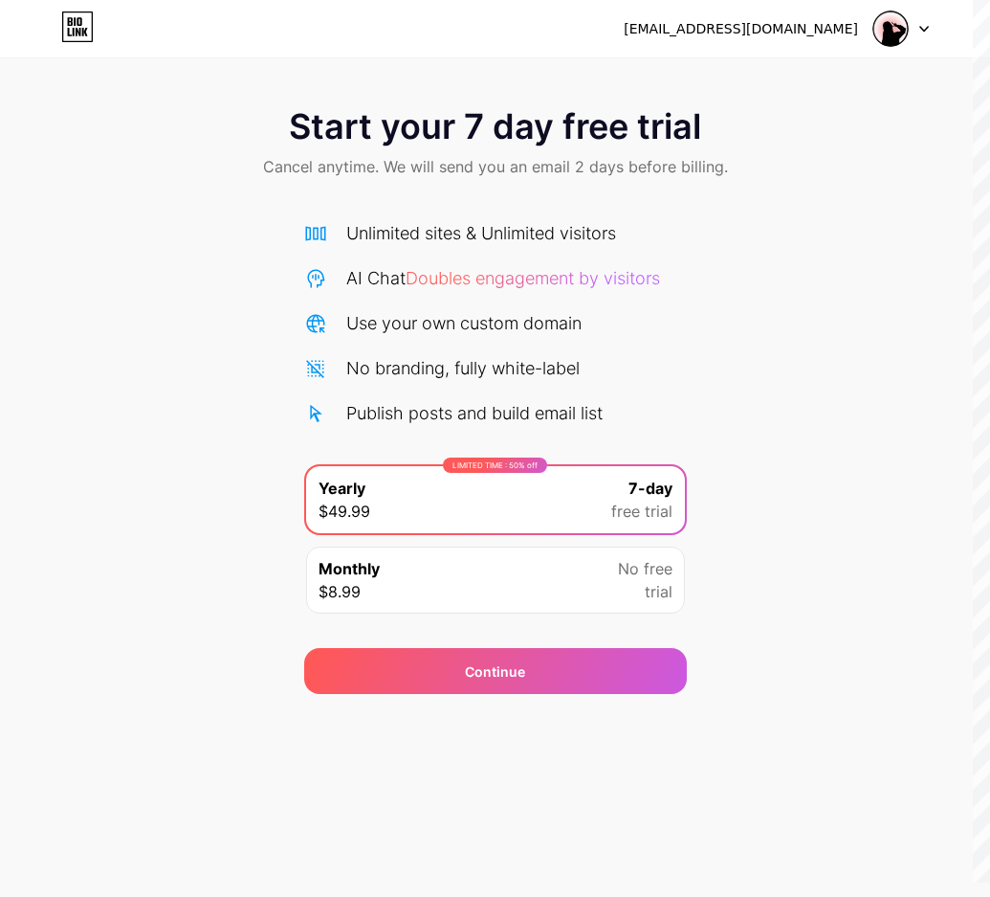
click at [545, 595] on div "Monthly $8.99 No free trial" at bounding box center [495, 579] width 379 height 67
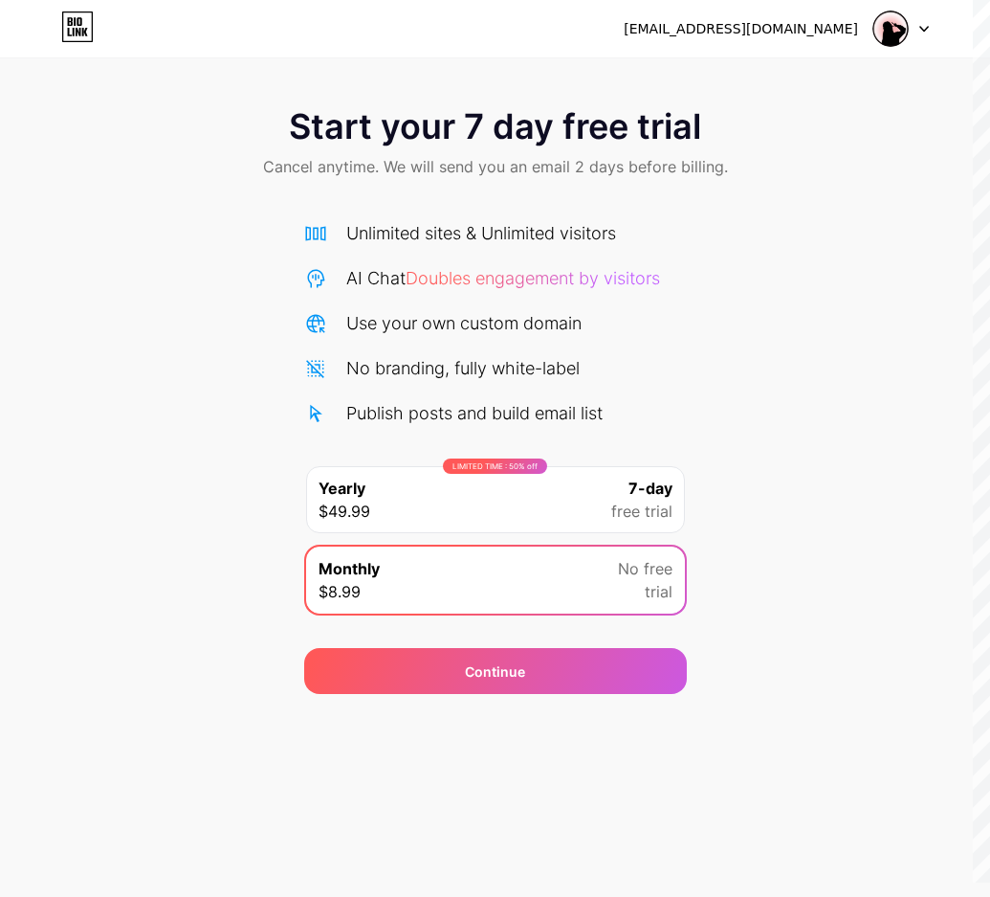
click at [510, 210] on div "Unlimited sites & Unlimited visitors AI Chat Doubles engagement by visitors Use…" at bounding box center [495, 413] width 383 height 424
click at [494, 231] on div "Unlimited sites & Unlimited visitors" at bounding box center [481, 233] width 270 height 26
click at [455, 388] on div "Unlimited sites & Unlimited visitors AI Chat Doubles engagement by visitors Use…" at bounding box center [495, 323] width 383 height 206
click at [594, 179] on div "Start your 7 day free trial Cancel anytime. We will send you an email 2 days be…" at bounding box center [495, 144] width 990 height 113
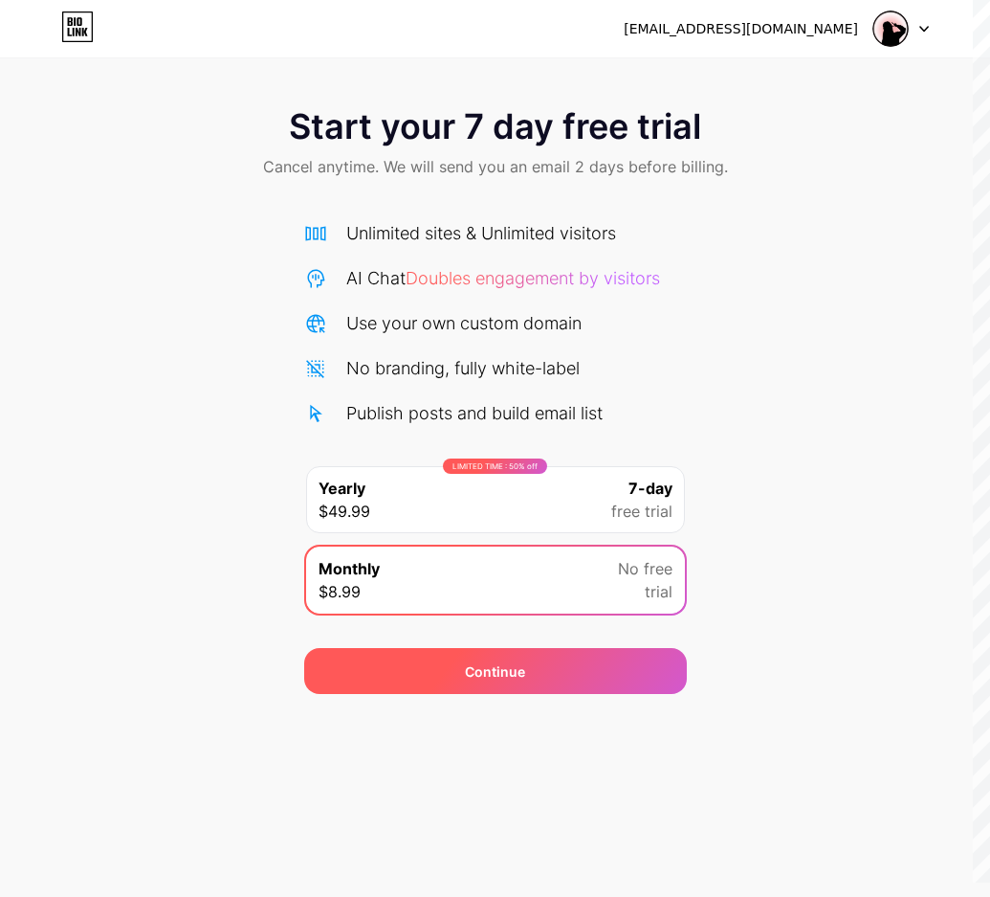
click at [467, 678] on span "Continue" at bounding box center [495, 671] width 60 height 20
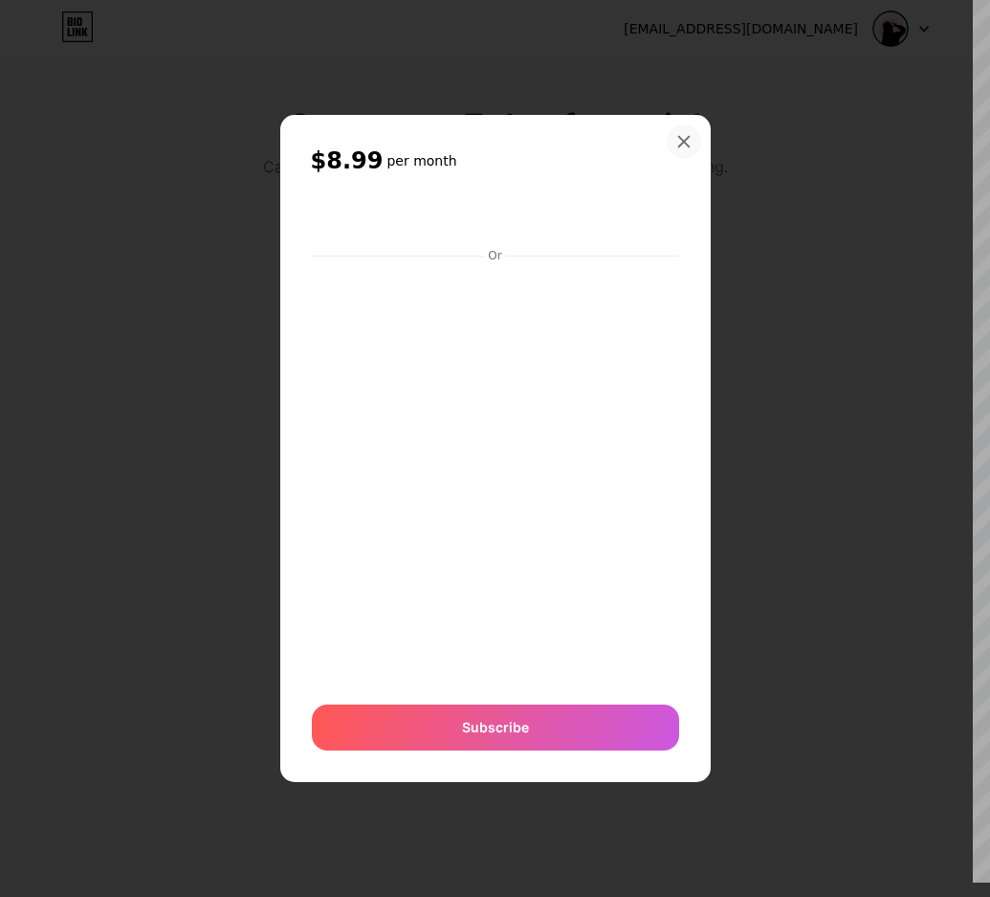
click at [683, 139] on icon at bounding box center [684, 141] width 15 height 15
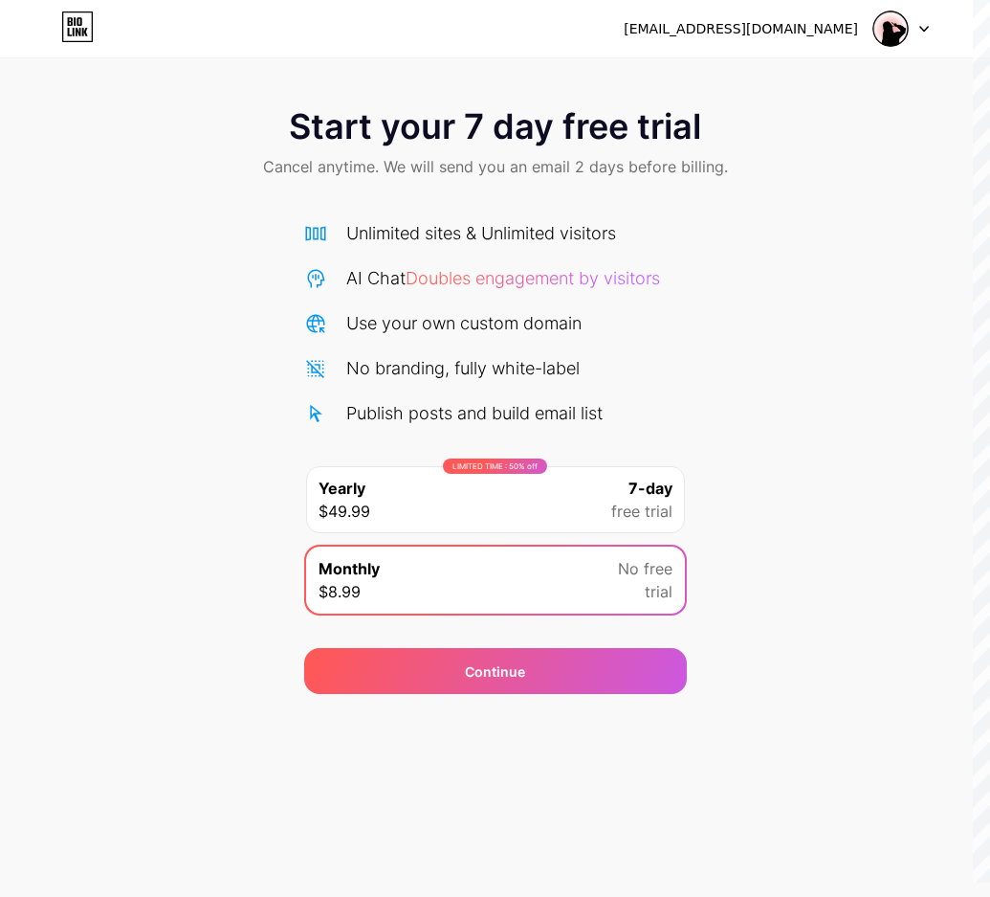
click at [487, 281] on span "Doubles engagement by visitors" at bounding box center [533, 278] width 255 height 20
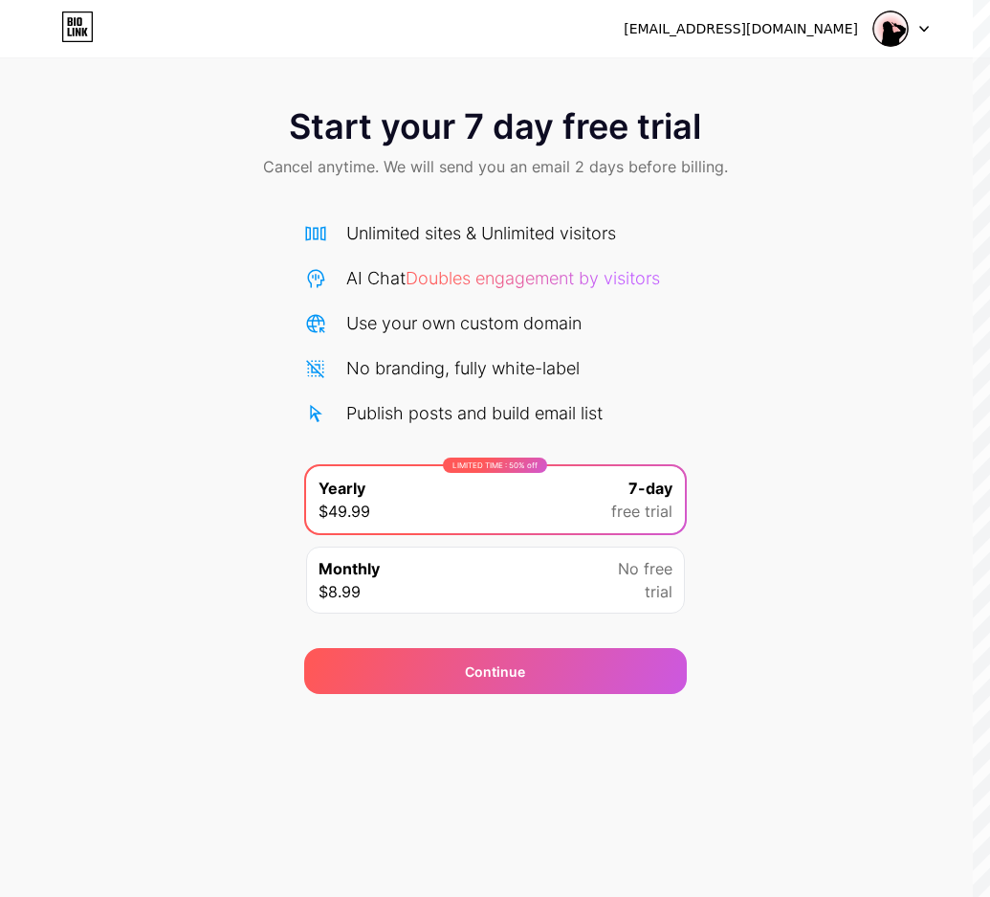
click at [809, 26] on div "[EMAIL_ADDRESS][DOMAIN_NAME]" at bounding box center [741, 29] width 234 height 20
click at [58, 14] on div "cs08.paitoangka@gmail.com Logout" at bounding box center [495, 28] width 990 height 34
click at [87, 30] on icon at bounding box center [77, 26] width 33 height 31
click at [931, 19] on div "cs08.paitoangka@gmail.com Logout" at bounding box center [495, 28] width 990 height 34
click at [919, 23] on div at bounding box center [902, 28] width 56 height 34
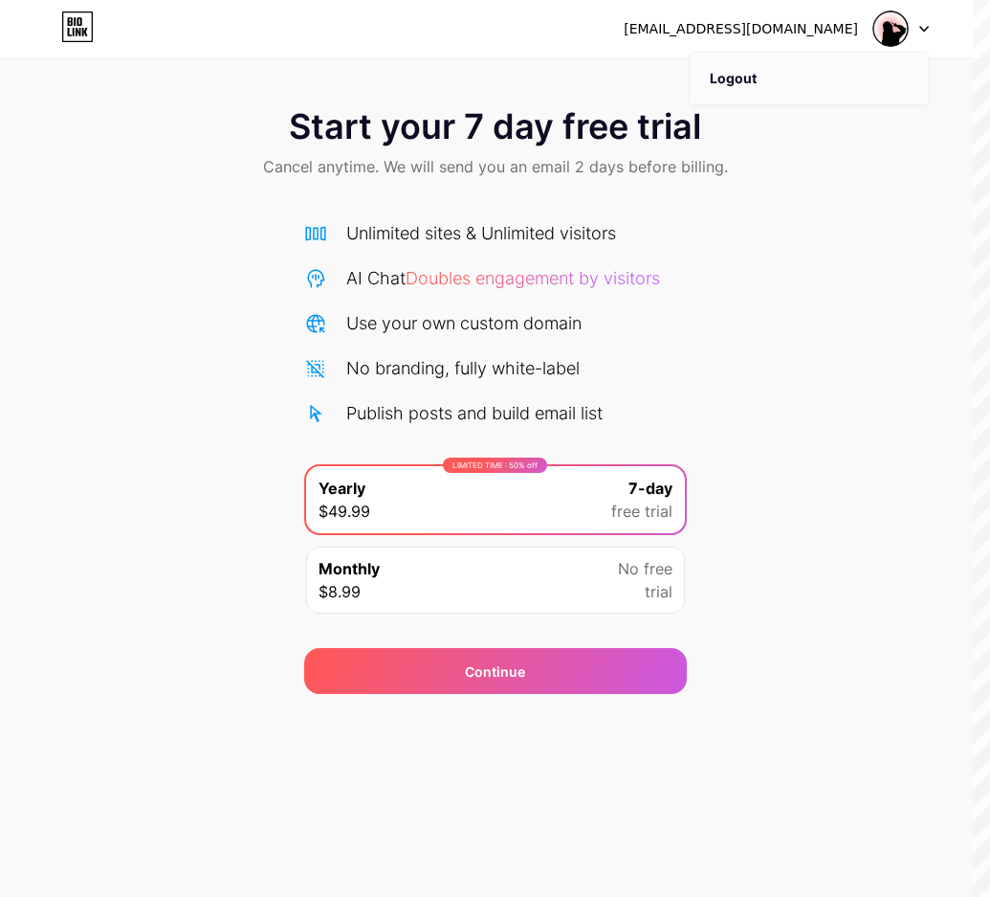
click at [744, 84] on li "Logout" at bounding box center [809, 79] width 237 height 52
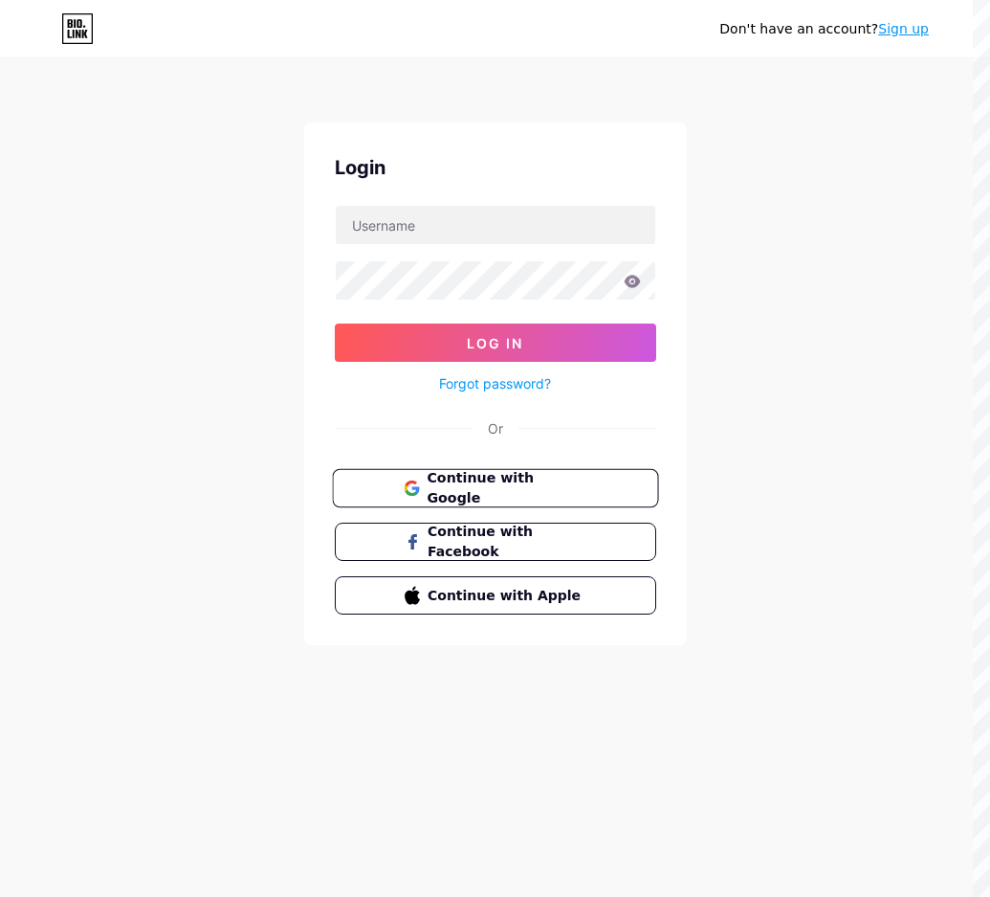
click at [439, 478] on span "Continue with Google" at bounding box center [507, 488] width 160 height 41
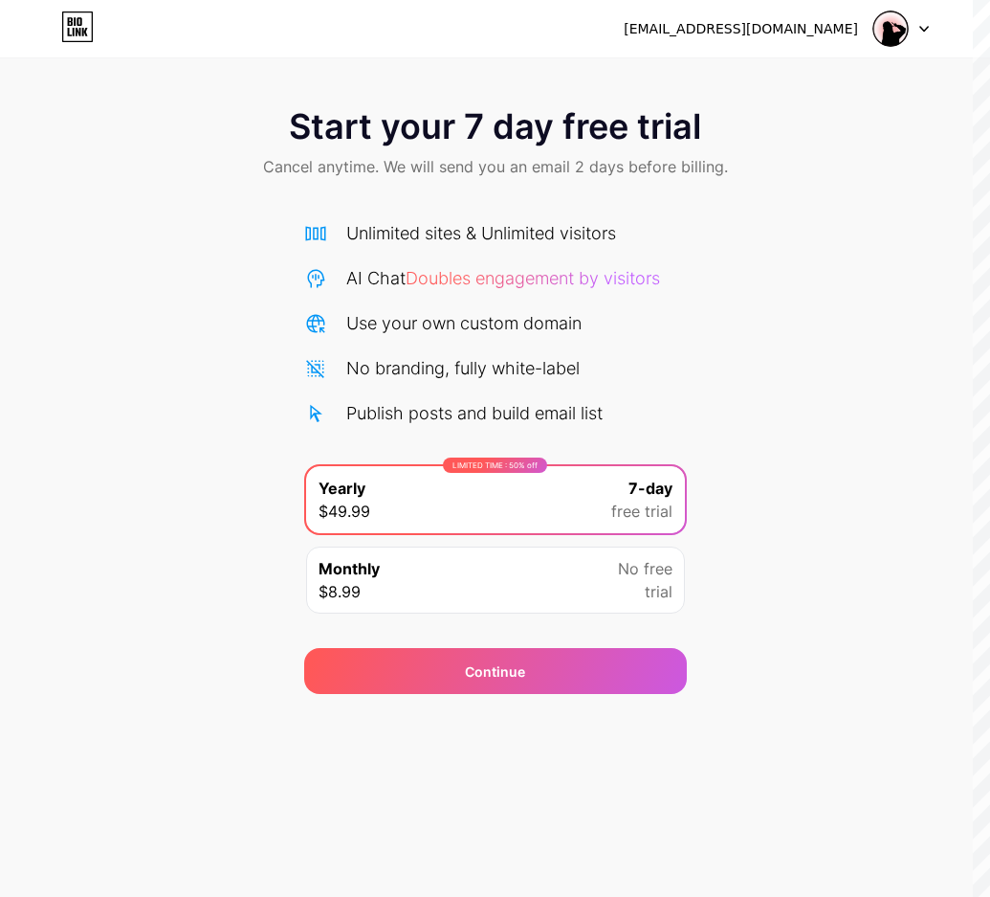
click at [549, 326] on div "Use your own custom domain" at bounding box center [463, 323] width 235 height 26
